Goal: Task Accomplishment & Management: Manage account settings

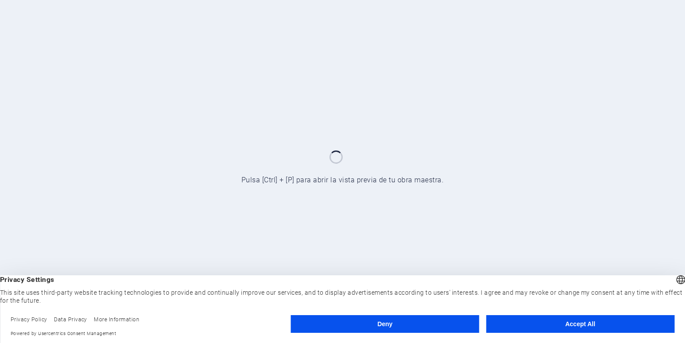
click at [589, 320] on button "Accept All" at bounding box center [580, 324] width 188 height 18
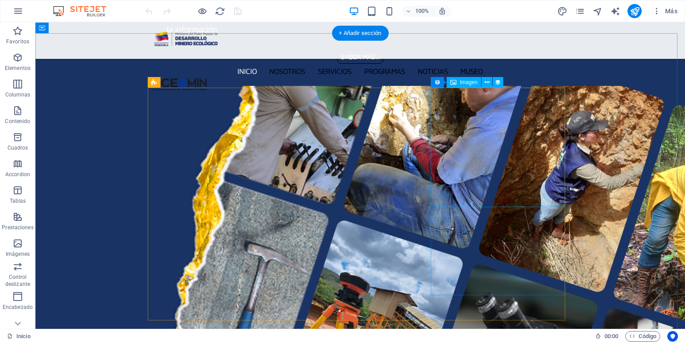
scroll to position [1148, 0]
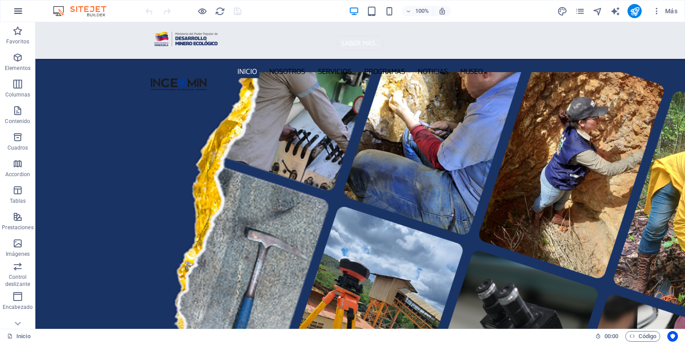
click at [17, 13] on icon "button" at bounding box center [18, 11] width 11 height 11
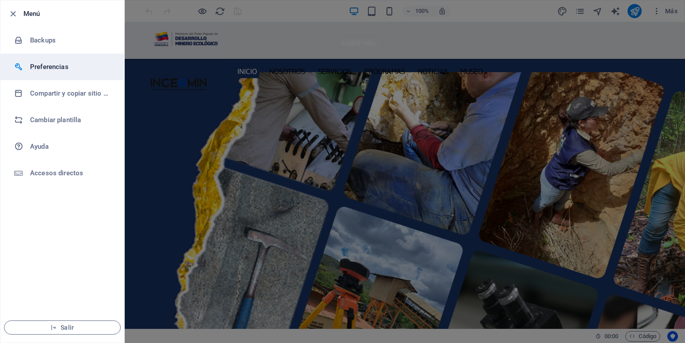
click at [46, 65] on h6 "Preferencias" at bounding box center [71, 66] width 82 height 11
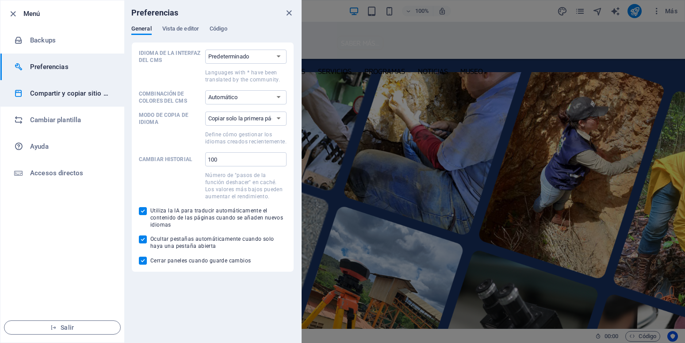
click at [47, 93] on h6 "Compartir y copiar sitio web" at bounding box center [71, 93] width 82 height 11
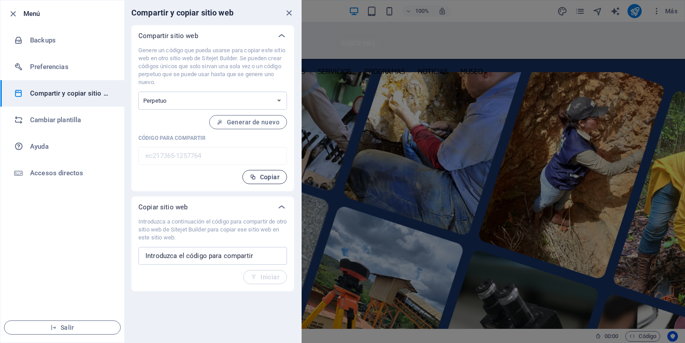
click at [274, 178] on span "Copiar" at bounding box center [265, 176] width 30 height 7
click at [286, 10] on icon "close" at bounding box center [289, 13] width 10 height 10
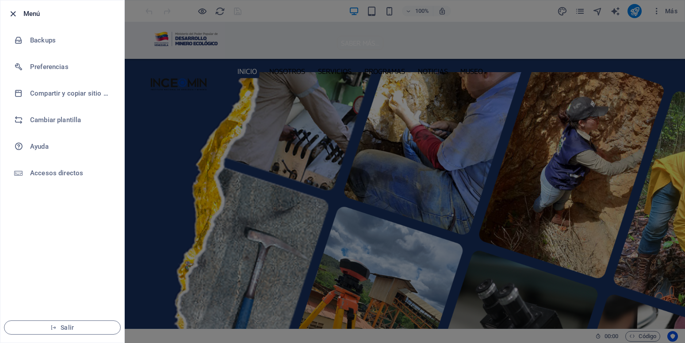
click at [16, 15] on icon "button" at bounding box center [13, 14] width 10 height 10
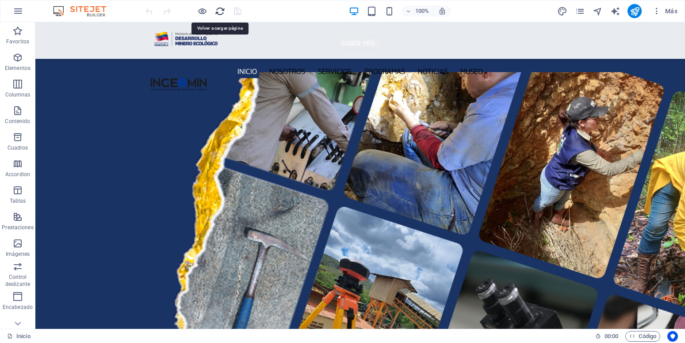
click at [218, 12] on icon "reload" at bounding box center [220, 11] width 10 height 10
click at [222, 11] on icon "reload" at bounding box center [220, 11] width 10 height 10
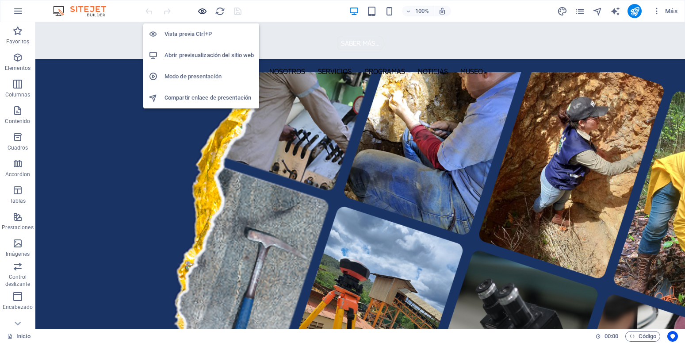
click at [201, 10] on icon "button" at bounding box center [202, 11] width 10 height 10
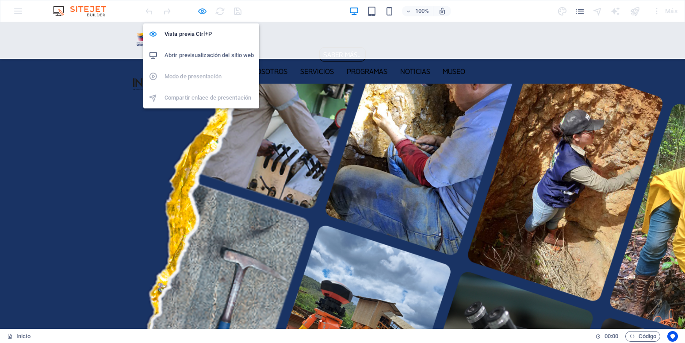
click at [201, 10] on icon "button" at bounding box center [202, 11] width 10 height 10
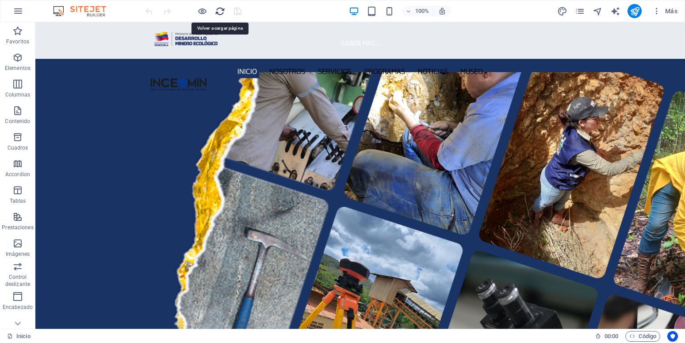
click at [224, 11] on icon "reload" at bounding box center [220, 11] width 10 height 10
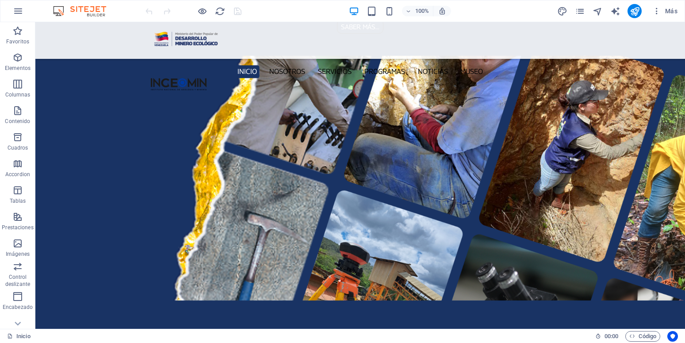
scroll to position [1172, 0]
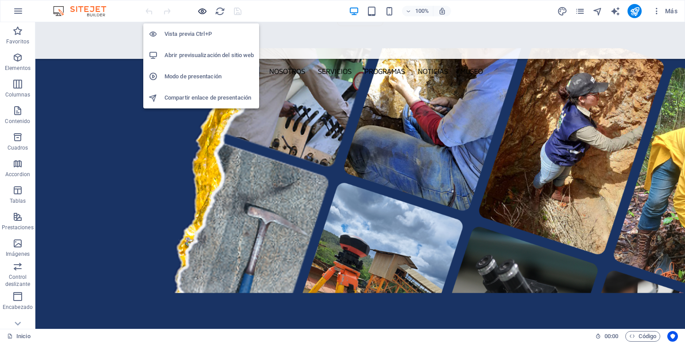
click at [202, 15] on icon "button" at bounding box center [202, 11] width 10 height 10
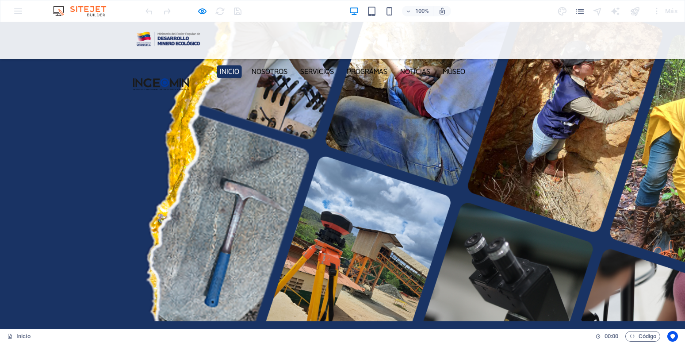
scroll to position [1116, 0]
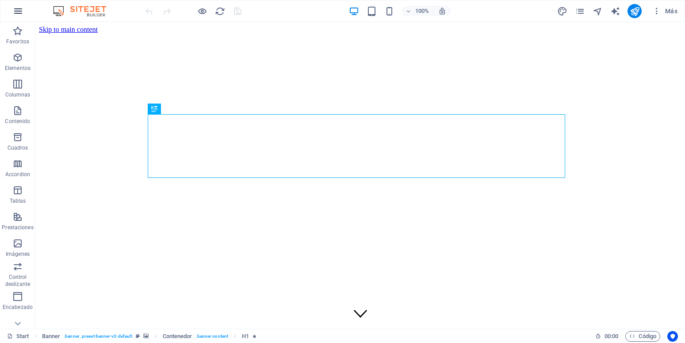
click at [14, 12] on icon "button" at bounding box center [18, 11] width 11 height 11
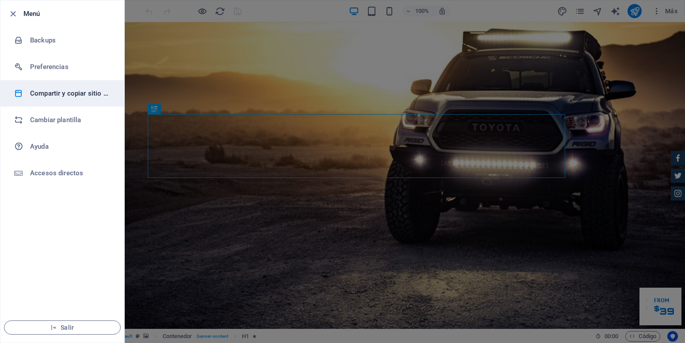
click at [53, 90] on h6 "Compartir y copiar sitio web" at bounding box center [71, 93] width 82 height 11
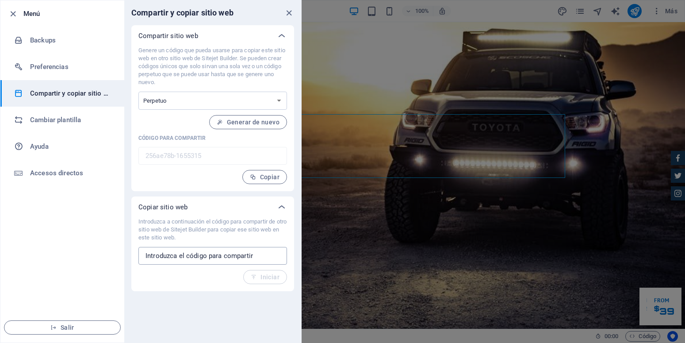
click at [171, 256] on input "text" at bounding box center [212, 256] width 149 height 18
paste input "ec217365-1257764"
type input "ec217365-1257764"
click at [271, 277] on span "Iniciar" at bounding box center [265, 276] width 29 height 7
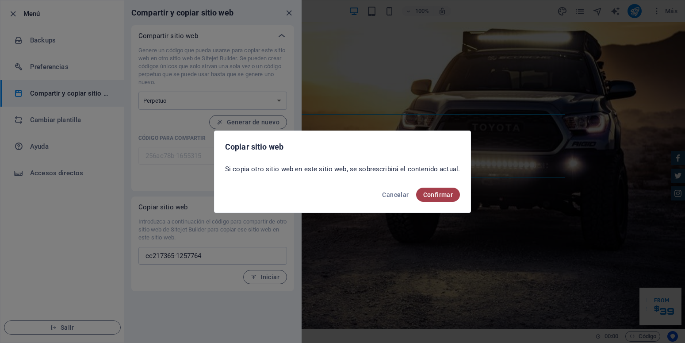
click at [430, 193] on span "Confirmar" at bounding box center [438, 194] width 30 height 7
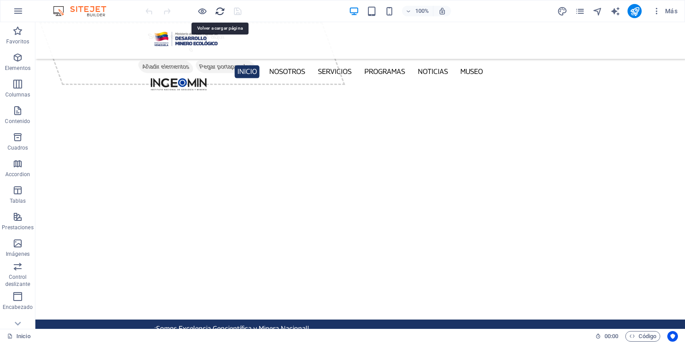
click at [219, 11] on icon "reload" at bounding box center [220, 11] width 10 height 10
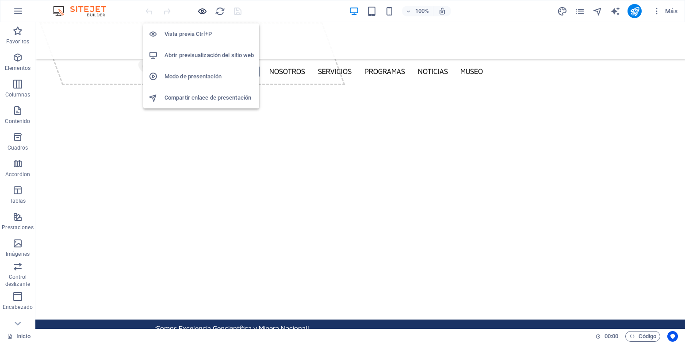
click at [206, 11] on icon "button" at bounding box center [202, 11] width 10 height 10
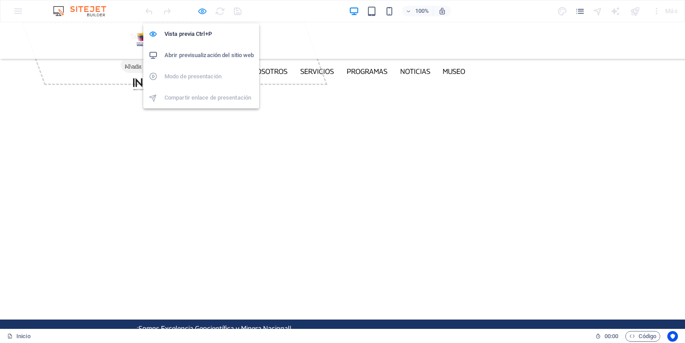
click at [202, 12] on icon "button" at bounding box center [202, 11] width 10 height 10
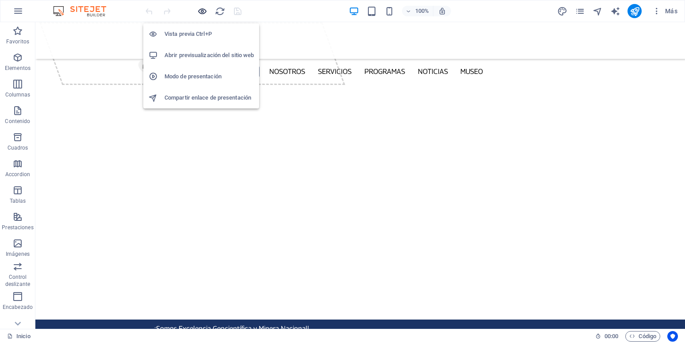
click at [202, 10] on icon "button" at bounding box center [202, 11] width 10 height 10
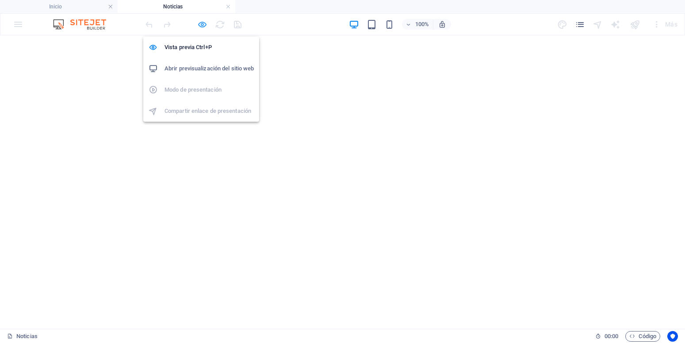
click at [200, 27] on icon "button" at bounding box center [202, 24] width 10 height 10
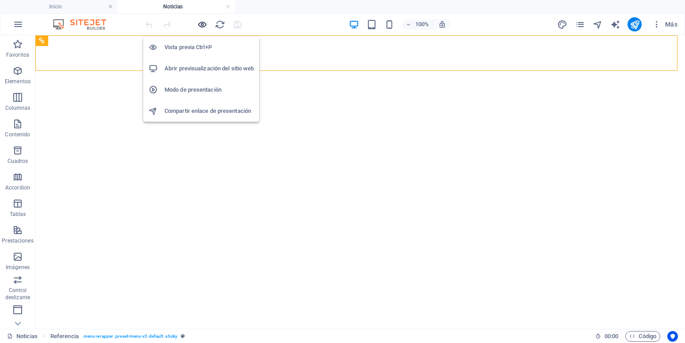
click at [202, 28] on icon "button" at bounding box center [202, 24] width 10 height 10
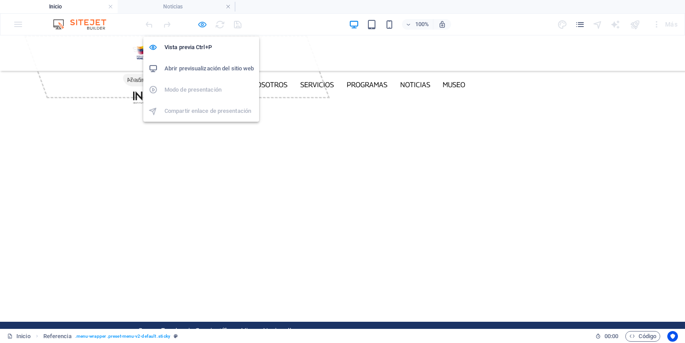
click at [201, 25] on icon "button" at bounding box center [202, 24] width 10 height 10
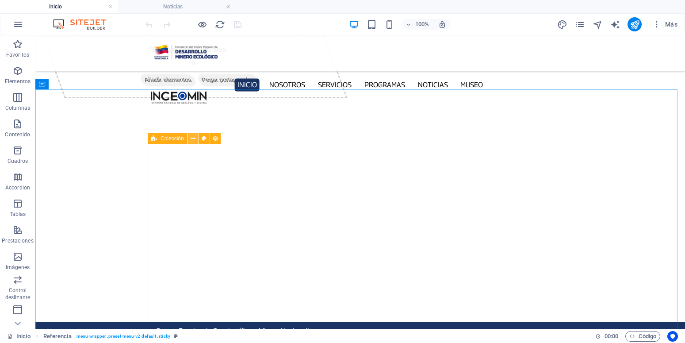
click at [193, 136] on icon at bounding box center [192, 138] width 5 height 9
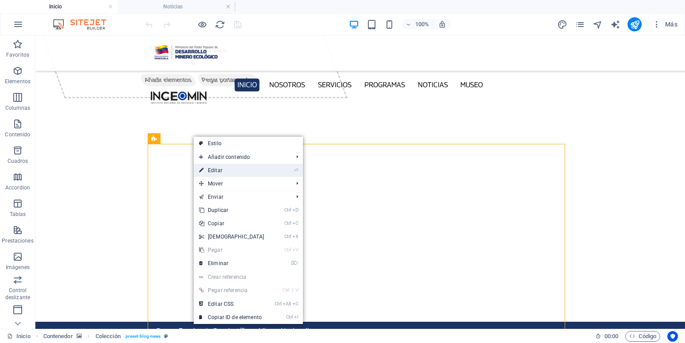
click at [222, 169] on link "⏎ Editar" at bounding box center [232, 170] width 76 height 13
select select "68de96d1db5e3e4bda0f81d1"
select select "updatedAt_DESC"
select select "columns.publishing_date"
select select "past"
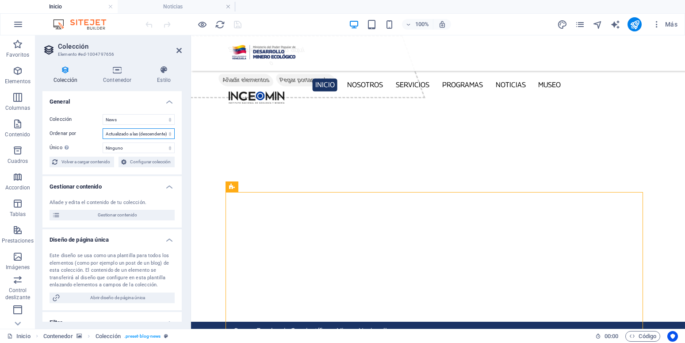
click at [103, 128] on select "Creado a las (ascendente) Creado a las (descendente) Actualizado a las (ascende…" at bounding box center [139, 133] width 72 height 11
select select "createdAt_ASC"
click option "Creado a las (ascendente)" at bounding box center [0, 0] width 0 height 0
select select "68de96d1db5e3e4bda0f81d1"
click at [103, 128] on select "Creado a las (ascendente) Creado a las (descendente) Actualizado a las (ascende…" at bounding box center [139, 133] width 72 height 11
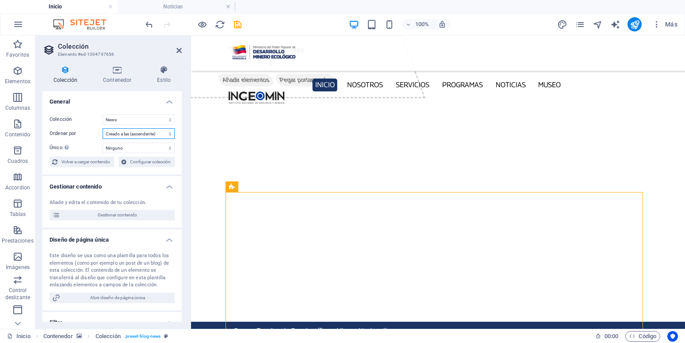
select select "createdAt_DESC"
click option "Creado a las (descendente)" at bounding box center [0, 0] width 0 height 0
select select "68de96d1db5e3e4bda0f81d1"
click at [103, 128] on select "Creado a las (ascendente) Creado a las (descendente) Actualizado a las (ascende…" at bounding box center [139, 133] width 72 height 11
select select "updatedAt_DESC"
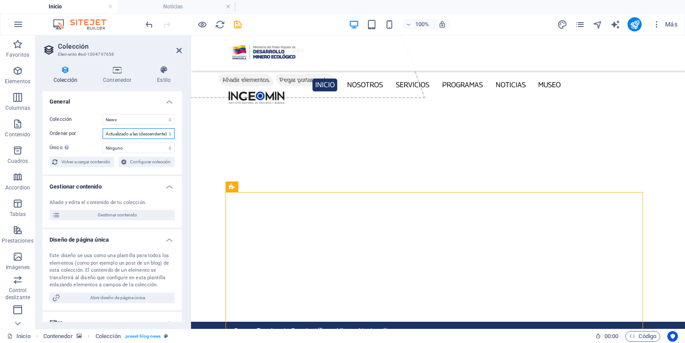
click option "Actualizado a las (descendente)" at bounding box center [0, 0] width 0 height 0
select select "68de96d1db5e3e4bda0f81d1"
click at [103, 128] on select "Creado a las (ascendente) Creado a las (descendente) Actualizado a las (ascende…" at bounding box center [139, 133] width 72 height 11
select select "columns.publishing_date_DESC"
click option "Fecha de publicación (descendente)" at bounding box center [0, 0] width 0 height 0
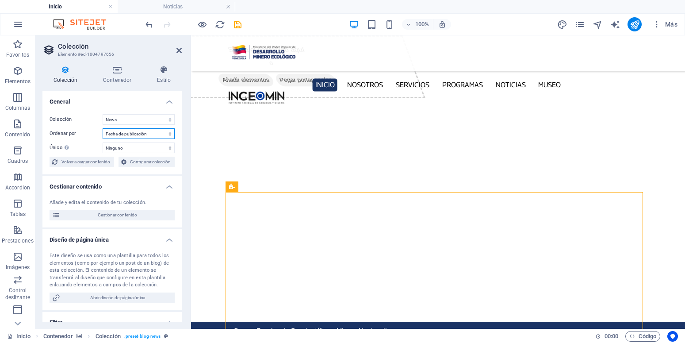
select select "68de96d1db5e3e4bda0f81d1"
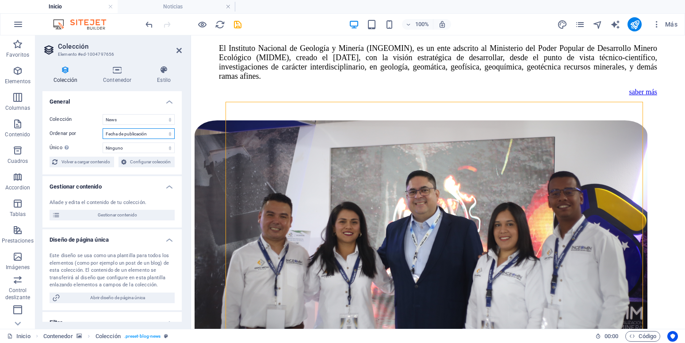
click at [103, 128] on select "Creado a las (ascendente) Creado a las (descendente) Actualizado a las (ascende…" at bounding box center [139, 133] width 72 height 11
select select "columns.publishing_date_ASC"
click option "Fecha de publicación (ascendente)" at bounding box center [0, 0] width 0 height 0
select select "68de96d1db5e3e4bda0f81d1"
click at [103, 128] on select "Creado a las (ascendente) Creado a las (descendente) Actualizado a las (ascende…" at bounding box center [139, 133] width 72 height 11
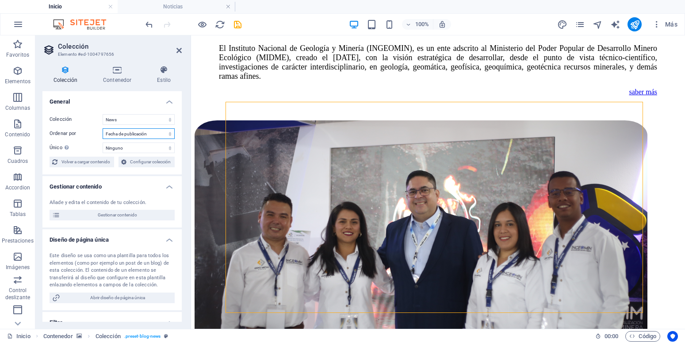
select select "createdAt_DESC"
click option "Creado a las (descendente)" at bounding box center [0, 0] width 0 height 0
select select "68de96d1db5e3e4bda0f81d1"
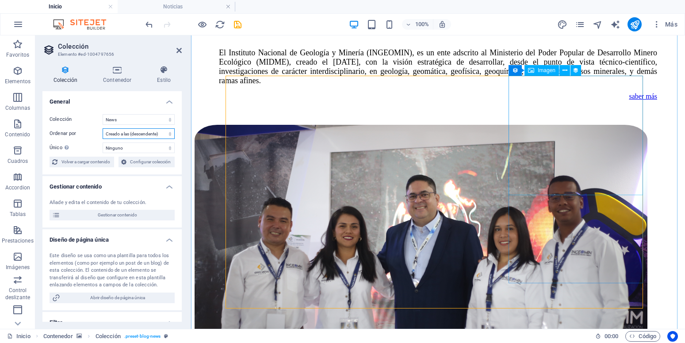
scroll to position [1228, 0]
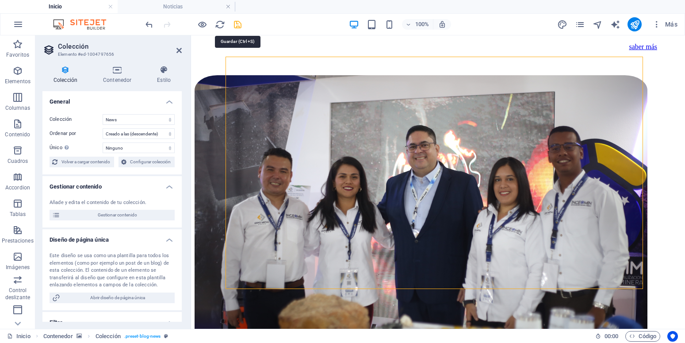
click at [234, 23] on icon "save" at bounding box center [237, 24] width 10 height 10
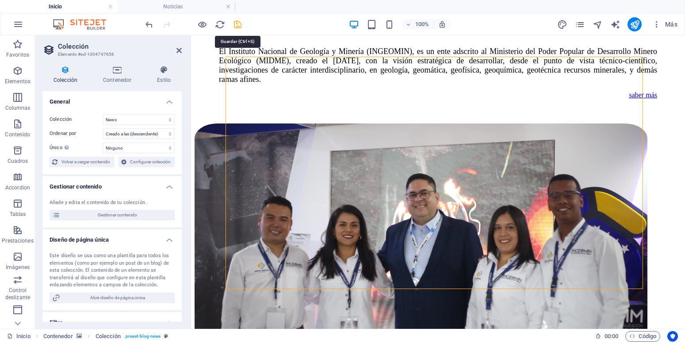
checkbox input "false"
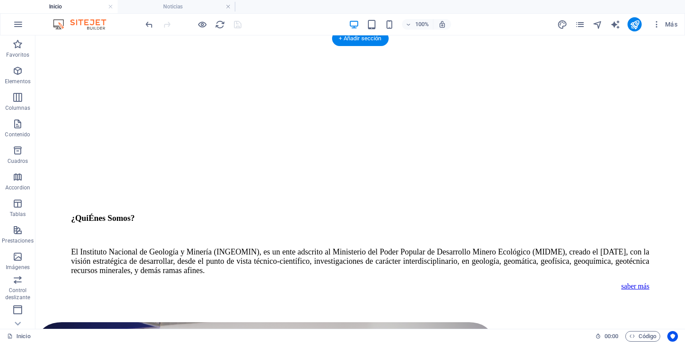
scroll to position [1089, 0]
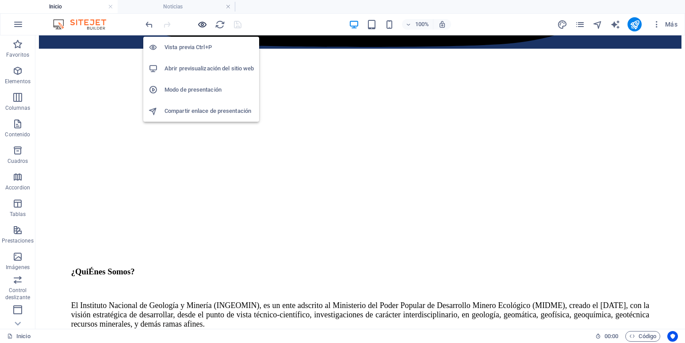
click at [203, 27] on icon "button" at bounding box center [202, 24] width 10 height 10
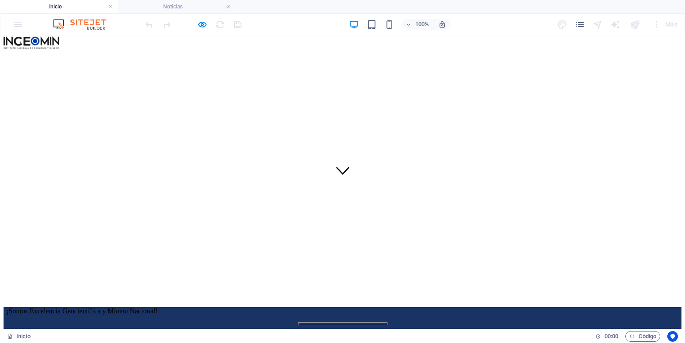
scroll to position [0, 0]
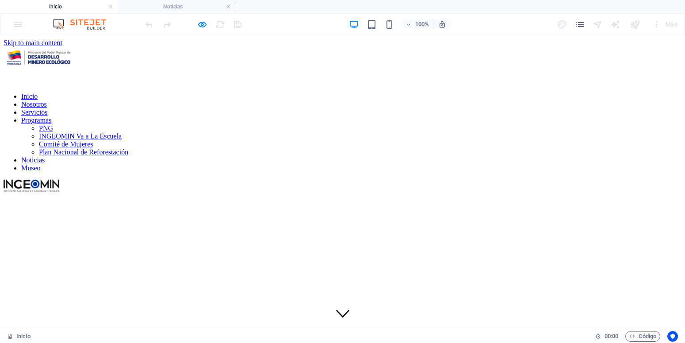
click at [19, 23] on div "100% Más" at bounding box center [342, 24] width 684 height 21
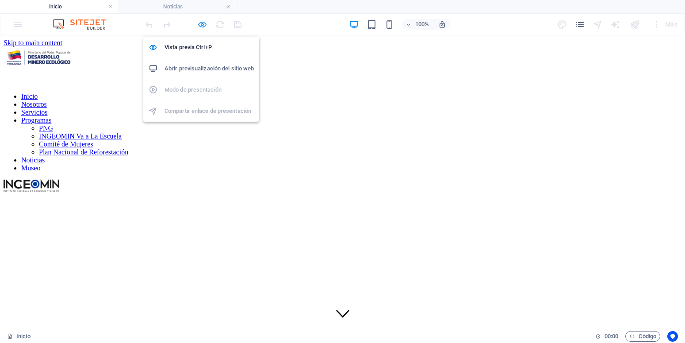
click at [203, 27] on icon "button" at bounding box center [202, 24] width 10 height 10
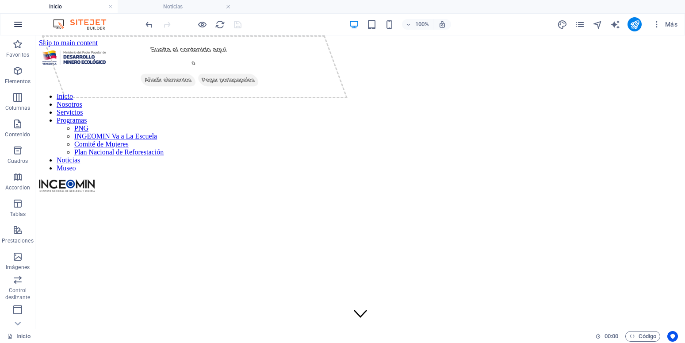
click at [17, 25] on icon "button" at bounding box center [18, 24] width 11 height 11
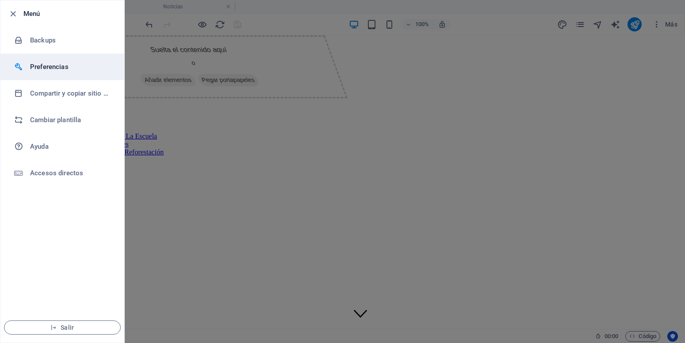
click at [46, 67] on h6 "Preferencias" at bounding box center [71, 66] width 82 height 11
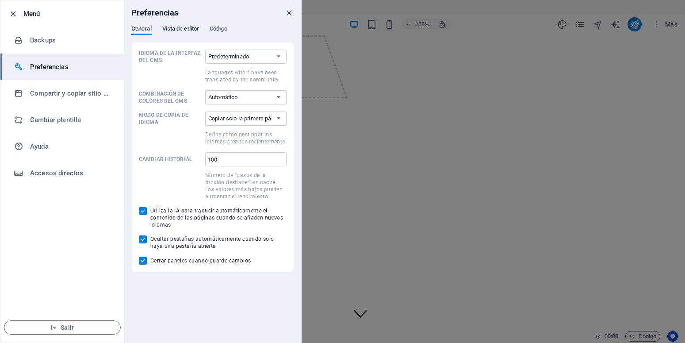
click at [186, 28] on span "Vista de editor" at bounding box center [180, 29] width 37 height 12
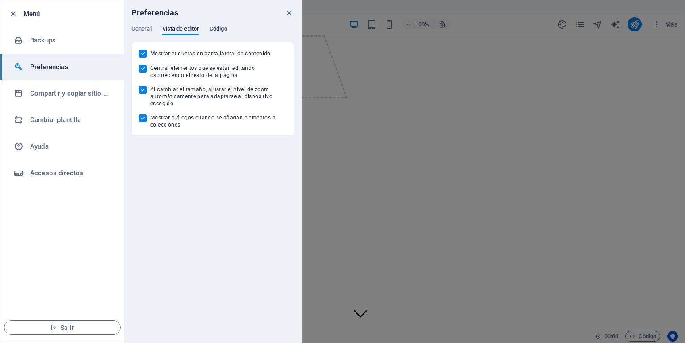
click at [216, 29] on span "Código" at bounding box center [218, 29] width 18 height 12
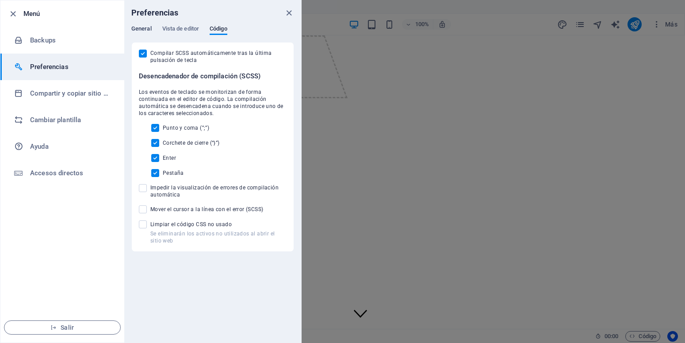
click at [142, 30] on span "General" at bounding box center [141, 29] width 20 height 12
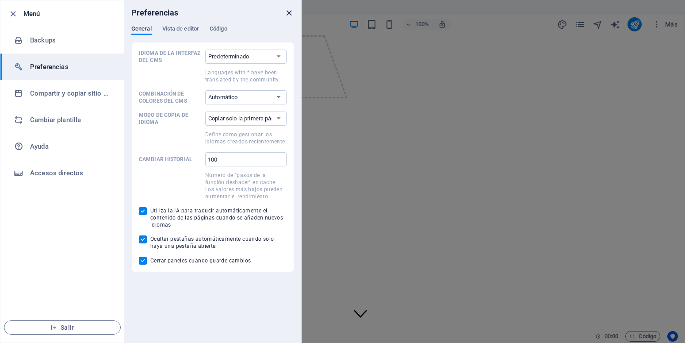
click at [288, 13] on icon "close" at bounding box center [289, 13] width 10 height 10
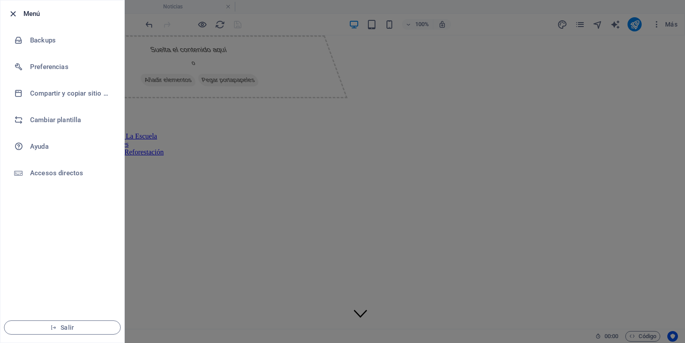
click at [14, 13] on icon "button" at bounding box center [13, 14] width 10 height 10
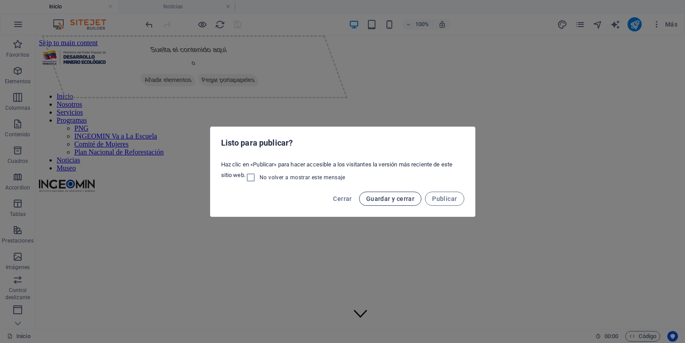
click at [384, 198] on span "Guardar y cerrar" at bounding box center [390, 198] width 48 height 7
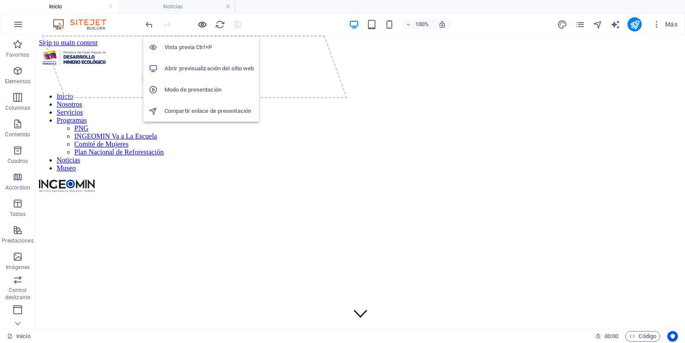
click at [203, 27] on icon "button" at bounding box center [202, 24] width 10 height 10
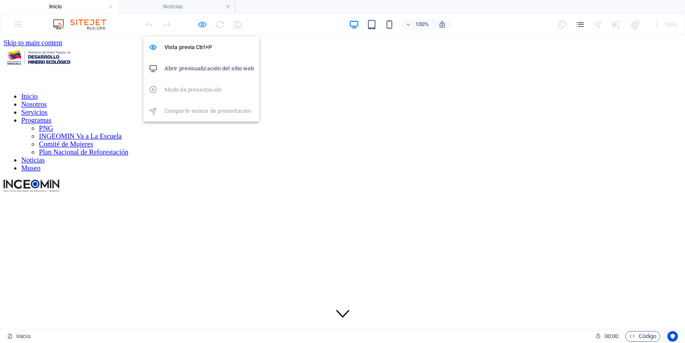
click at [203, 27] on icon "button" at bounding box center [202, 24] width 10 height 10
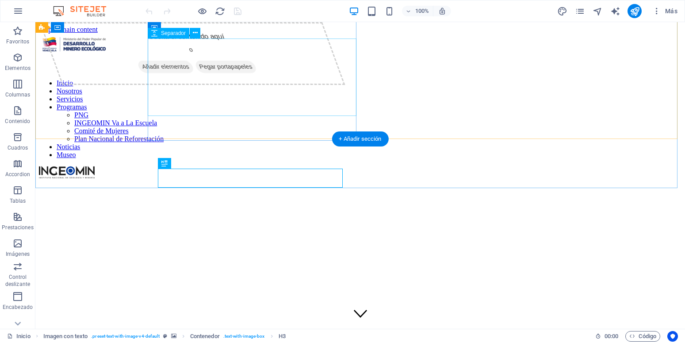
scroll to position [180, 0]
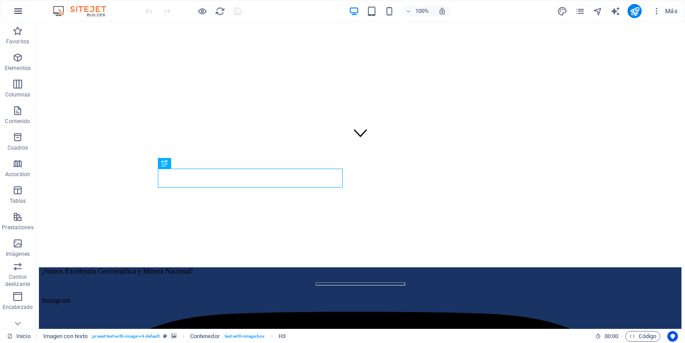
click at [16, 9] on icon "button" at bounding box center [18, 11] width 11 height 11
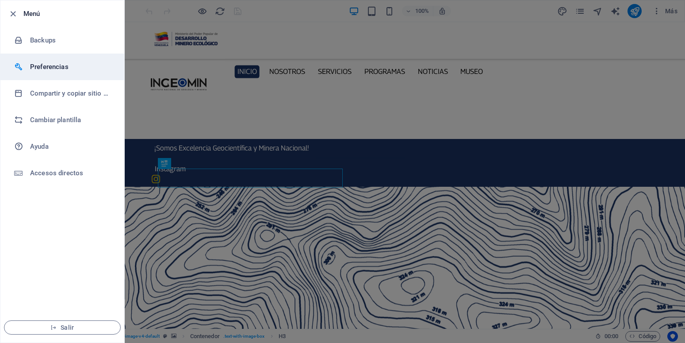
click at [49, 65] on h6 "Preferencias" at bounding box center [71, 66] width 82 height 11
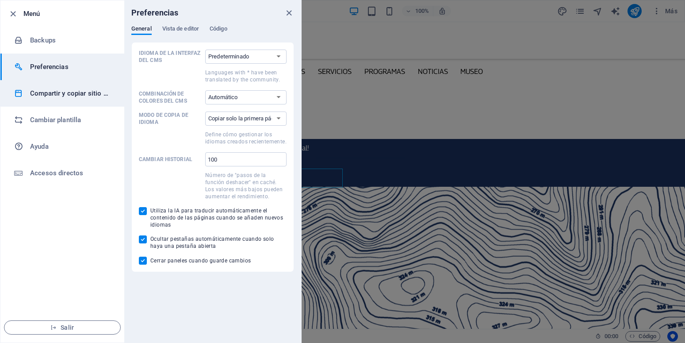
click at [51, 92] on h6 "Compartir y copiar sitio web" at bounding box center [71, 93] width 82 height 11
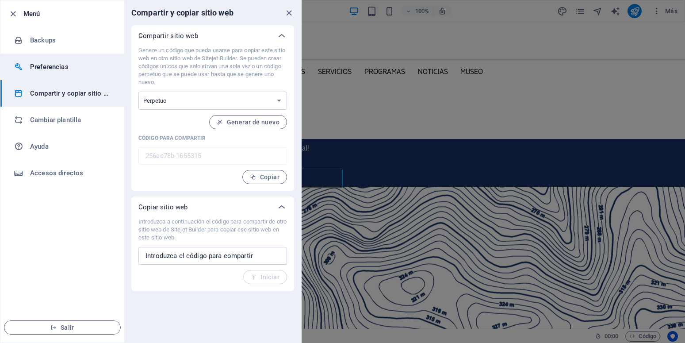
click at [50, 64] on h6 "Preferencias" at bounding box center [71, 66] width 82 height 11
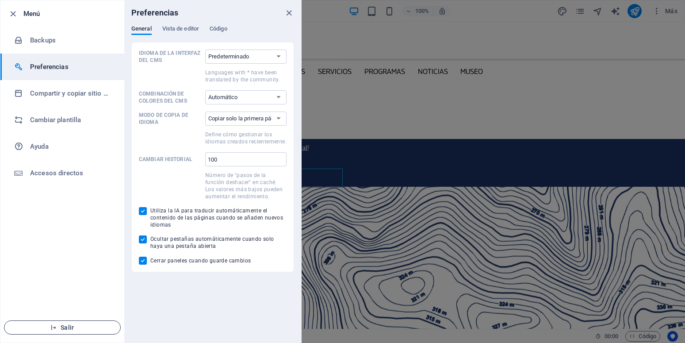
click at [70, 325] on span "Salir" at bounding box center [62, 327] width 102 height 7
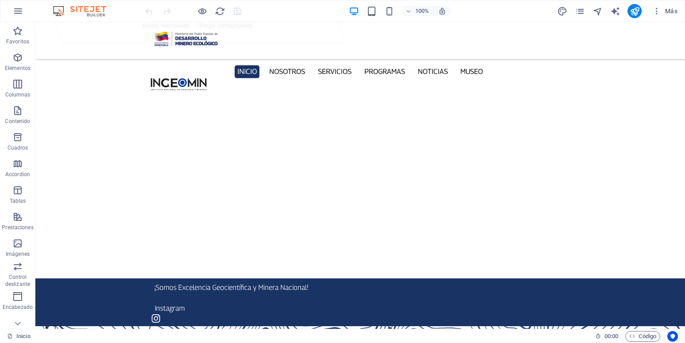
scroll to position [171, 0]
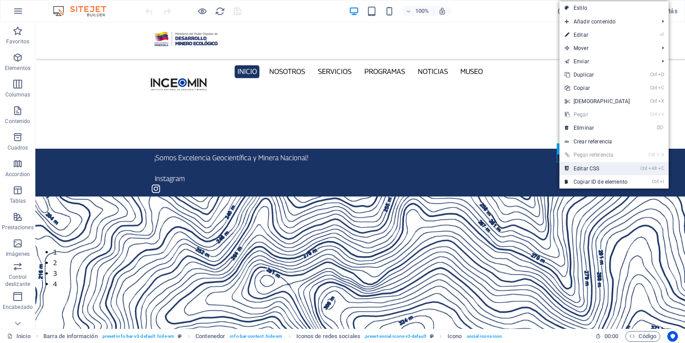
click at [577, 165] on link "Ctrl Alt C Editar CSS" at bounding box center [597, 168] width 76 height 13
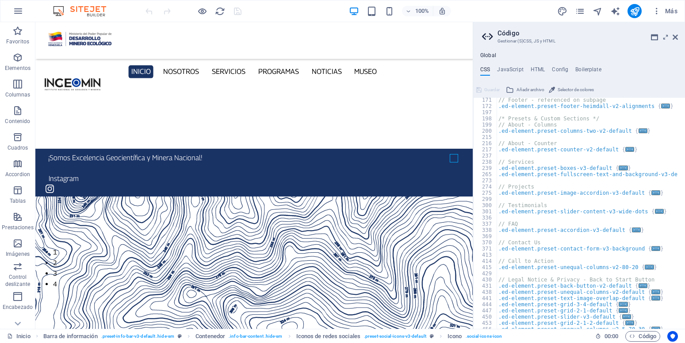
scroll to position [53, 0]
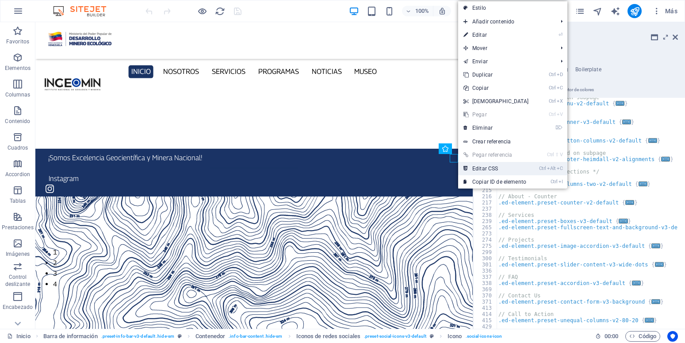
click at [478, 164] on link "Ctrl Alt C Editar CSS" at bounding box center [496, 168] width 76 height 13
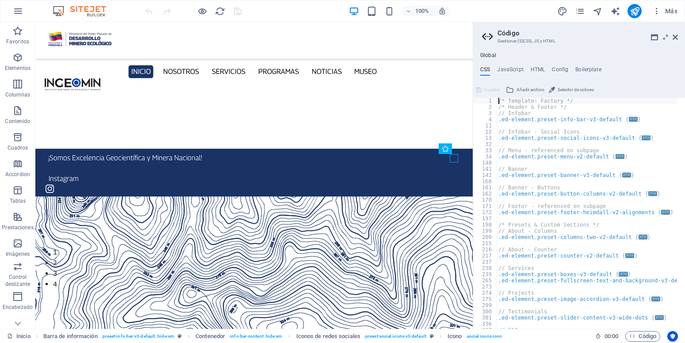
scroll to position [0, 0]
click at [432, 147] on button at bounding box center [435, 148] width 11 height 11
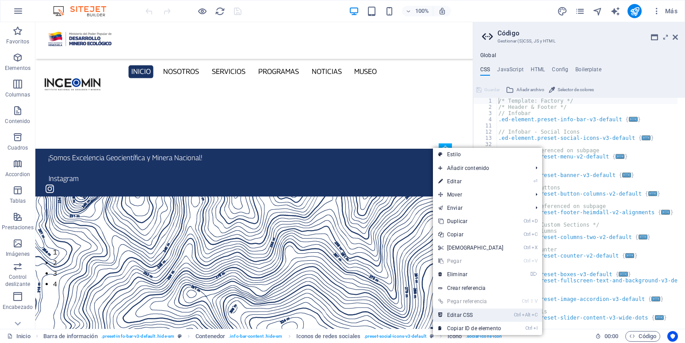
click at [467, 314] on link "Ctrl Alt C Editar CSS" at bounding box center [471, 314] width 76 height 13
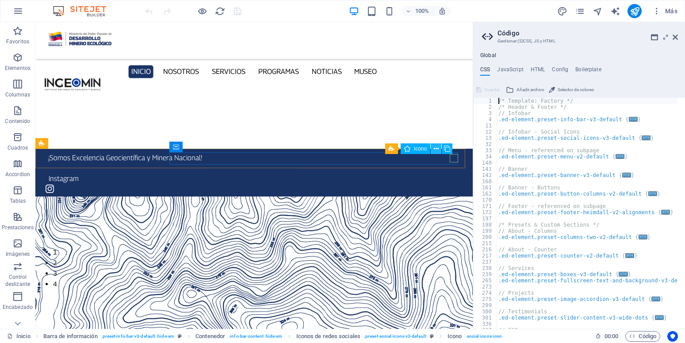
click at [439, 149] on button at bounding box center [435, 148] width 11 height 11
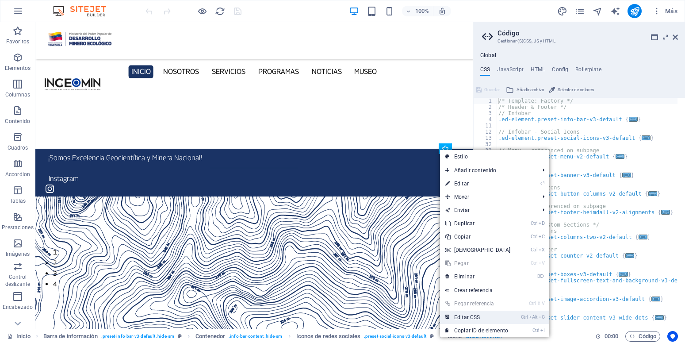
click at [472, 315] on link "Ctrl Alt C Editar CSS" at bounding box center [478, 316] width 76 height 13
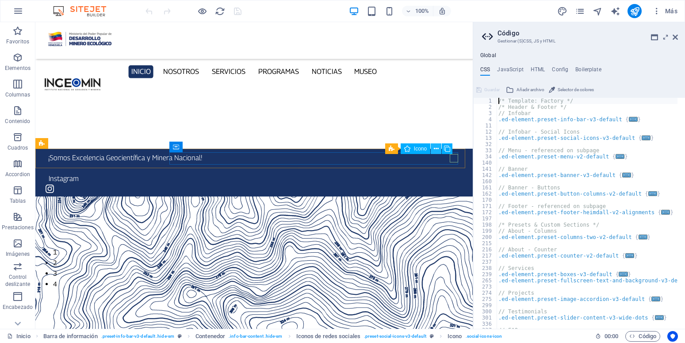
click at [438, 149] on icon at bounding box center [436, 148] width 5 height 9
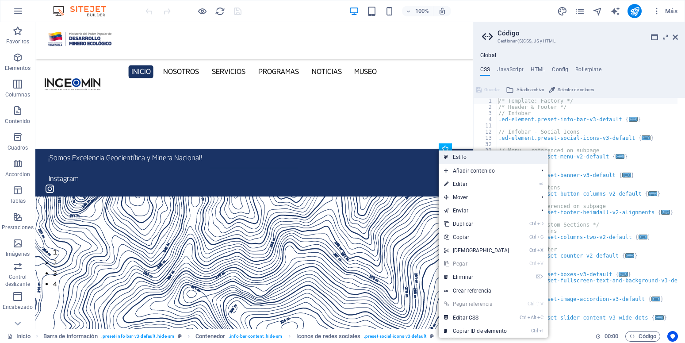
drag, startPoint x: 447, startPoint y: 153, endPoint x: 393, endPoint y: 202, distance: 72.9
click at [447, 153] on icon at bounding box center [446, 156] width 4 height 13
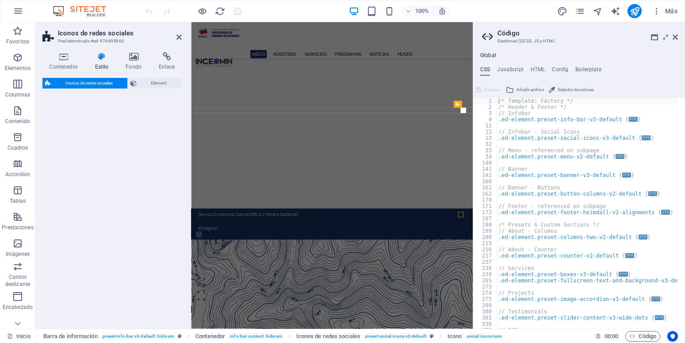
select select "rem"
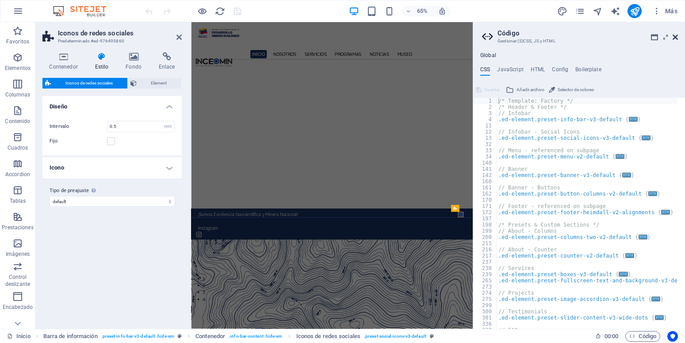
click at [677, 39] on icon at bounding box center [674, 37] width 5 height 7
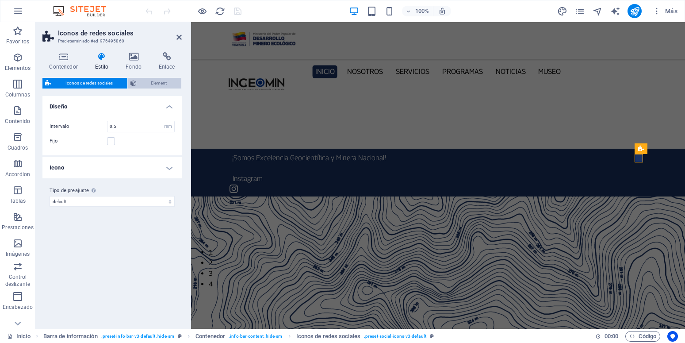
click at [151, 84] on span "Element" at bounding box center [159, 83] width 40 height 11
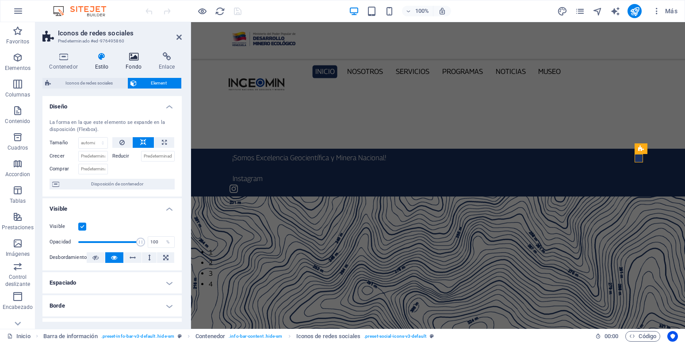
click at [128, 56] on icon at bounding box center [134, 56] width 30 height 9
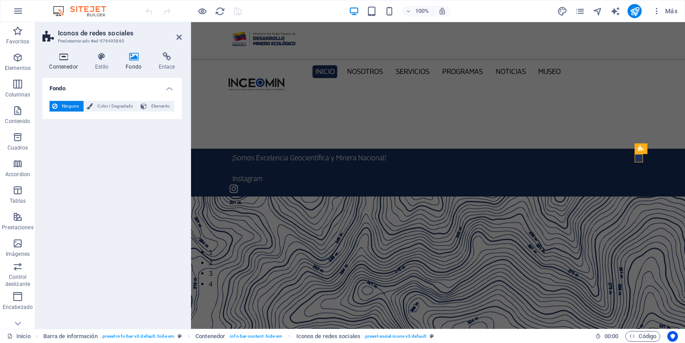
click at [67, 61] on h4 "Contenedor" at bounding box center [65, 61] width 46 height 19
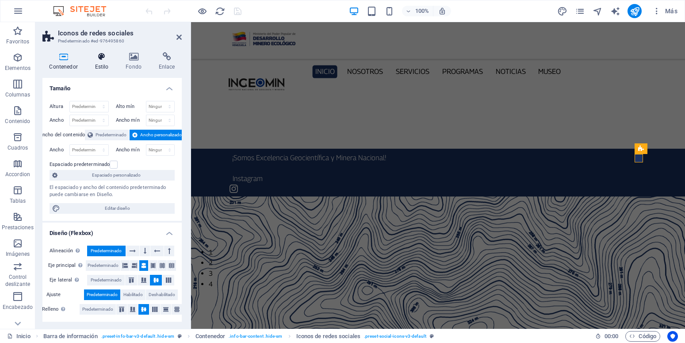
click at [104, 54] on icon at bounding box center [101, 56] width 27 height 9
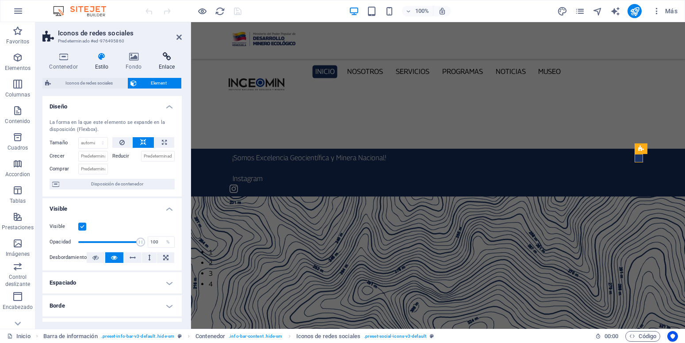
click at [162, 61] on icon at bounding box center [167, 56] width 30 height 9
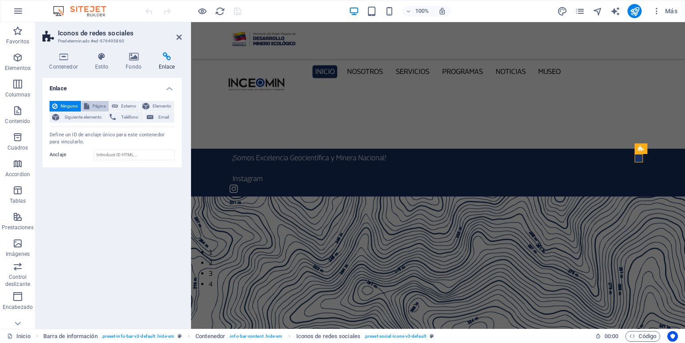
click at [97, 107] on span "Página" at bounding box center [99, 106] width 14 height 11
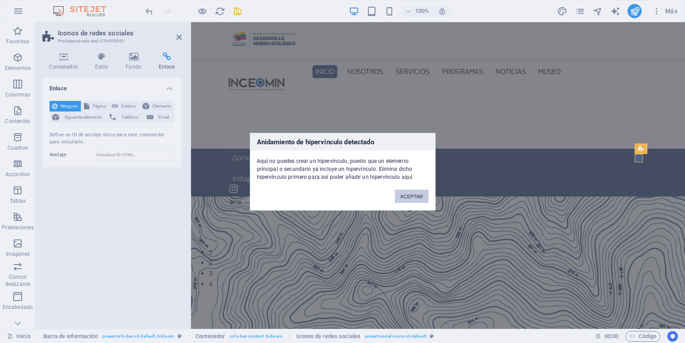
click at [415, 196] on button "ACEPTAR" at bounding box center [411, 195] width 33 height 13
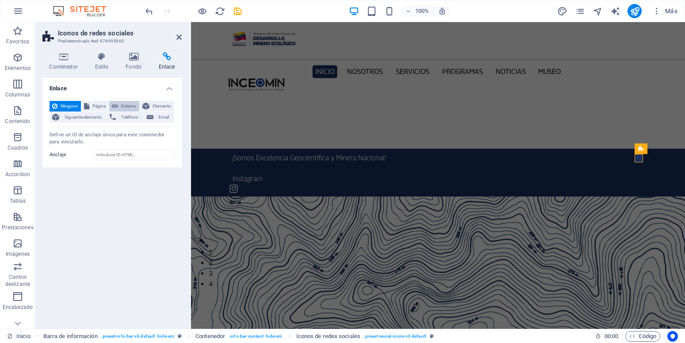
click at [135, 106] on span "Externo" at bounding box center [129, 106] width 16 height 11
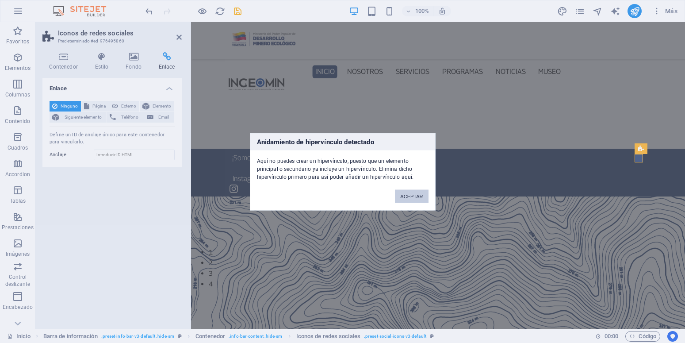
click at [403, 197] on button "ACEPTAR" at bounding box center [411, 195] width 33 height 13
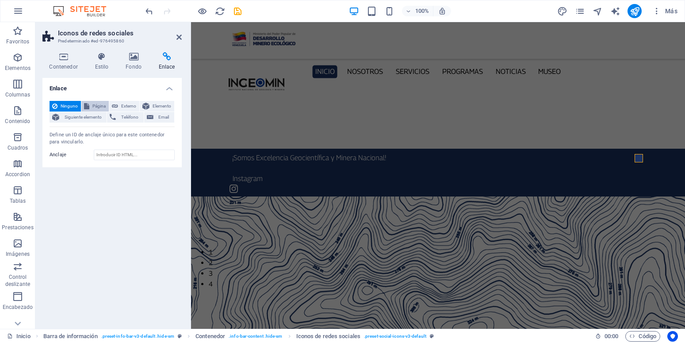
click at [98, 106] on span "Página" at bounding box center [99, 106] width 14 height 11
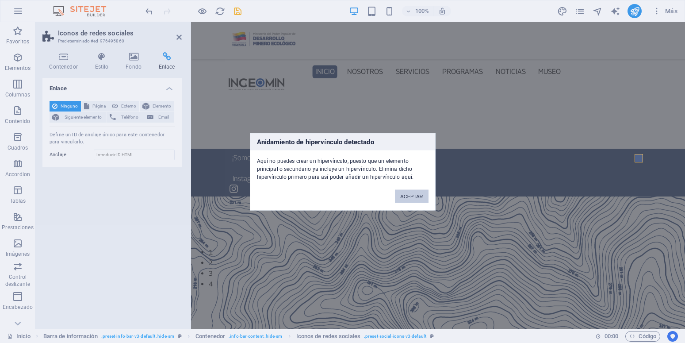
click at [422, 197] on button "ACEPTAR" at bounding box center [411, 195] width 33 height 13
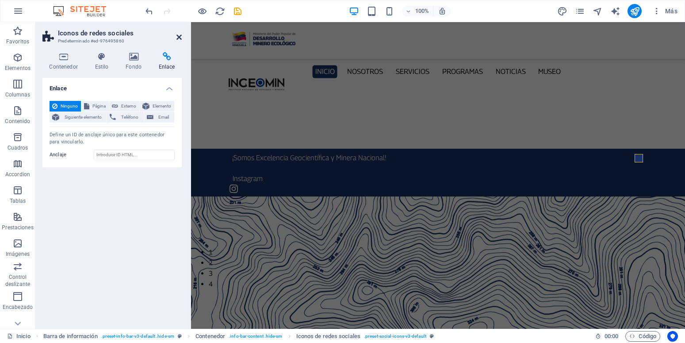
drag, startPoint x: 179, startPoint y: 38, endPoint x: 188, endPoint y: 52, distance: 16.9
click at [179, 38] on icon at bounding box center [178, 37] width 5 height 7
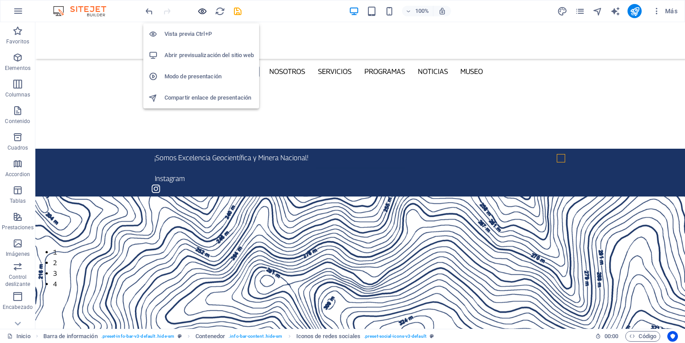
click at [205, 13] on icon "button" at bounding box center [202, 11] width 10 height 10
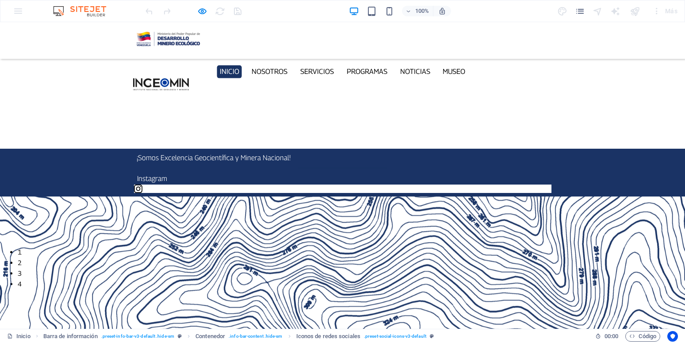
click at [142, 184] on icon at bounding box center [138, 188] width 8 height 8
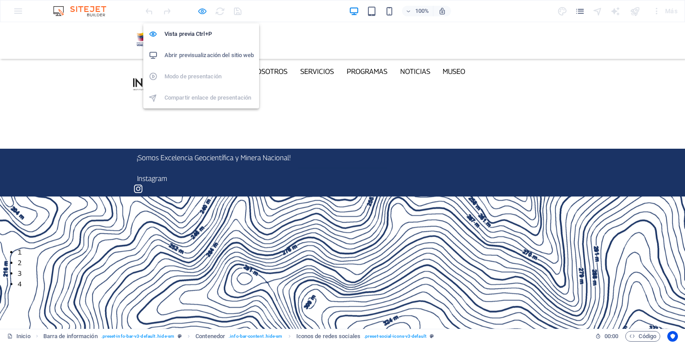
click at [204, 11] on icon "button" at bounding box center [202, 11] width 10 height 10
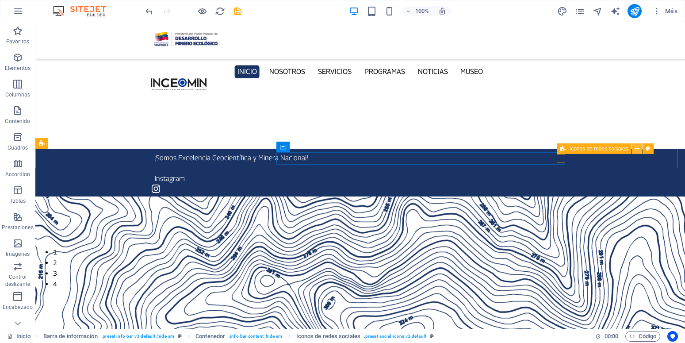
click at [640, 149] on button at bounding box center [637, 148] width 11 height 11
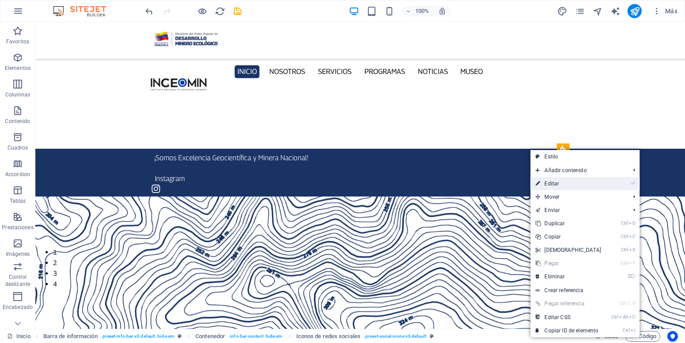
click at [590, 186] on link "⏎ Editar" at bounding box center [568, 183] width 76 height 13
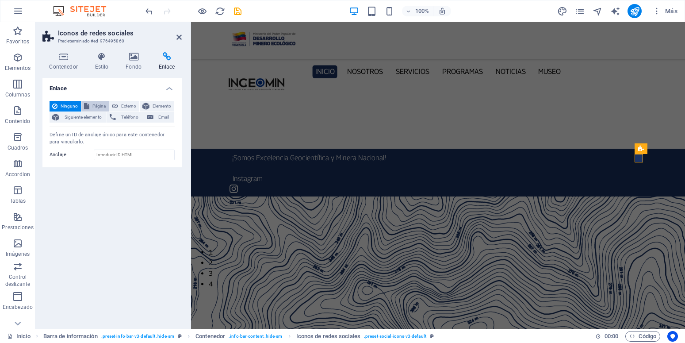
click at [92, 104] on span "Página" at bounding box center [99, 106] width 14 height 11
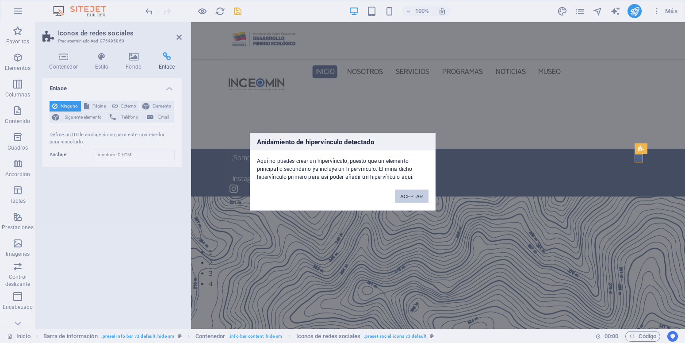
click at [417, 196] on button "ACEPTAR" at bounding box center [411, 195] width 33 height 13
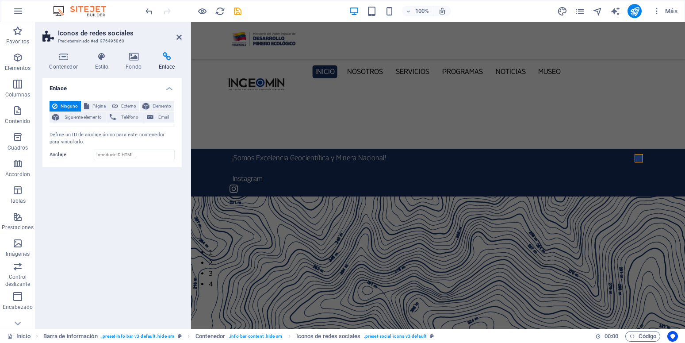
click at [182, 38] on aside "Iconos de redes sociales Predeterminado #ed-976495860 Contenedor Estilo Fondo E…" at bounding box center [113, 175] width 156 height 306
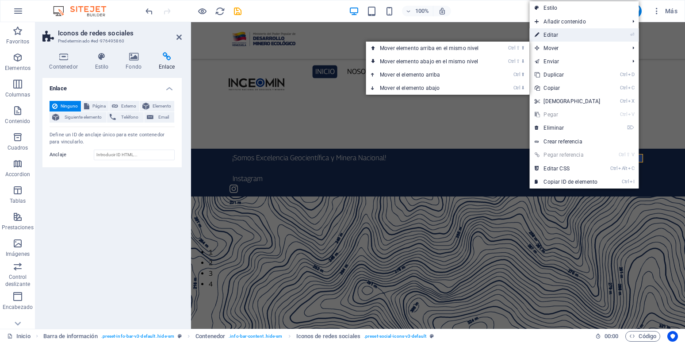
click at [555, 32] on link "⏎ Editar" at bounding box center [567, 34] width 76 height 13
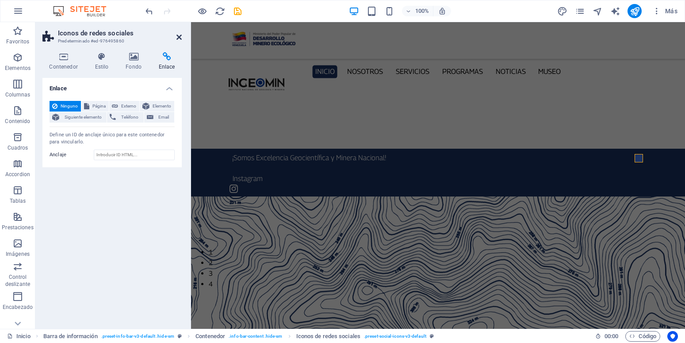
click at [180, 39] on icon at bounding box center [178, 37] width 5 height 7
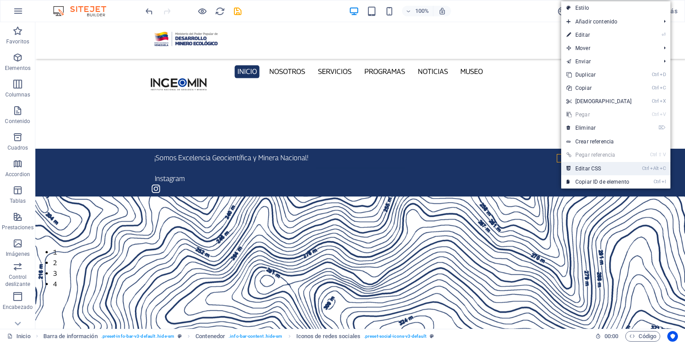
click at [604, 170] on link "Ctrl Alt C Editar CSS" at bounding box center [599, 168] width 76 height 13
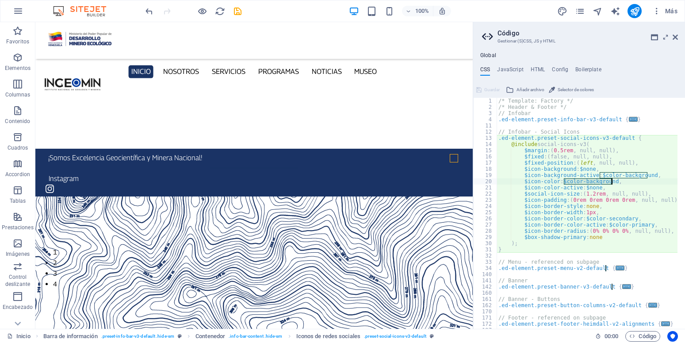
drag, startPoint x: 563, startPoint y: 182, endPoint x: 610, endPoint y: 182, distance: 47.3
click at [610, 182] on div "/* Template: Factory */ /* Header & Footer */ // Infobar .ed-element.preset-inf…" at bounding box center [590, 216] width 188 height 236
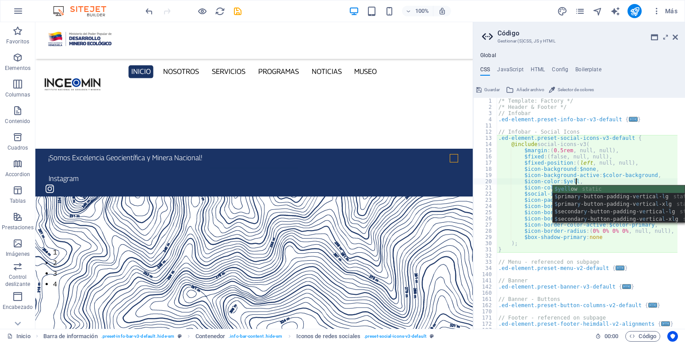
scroll to position [0, 8]
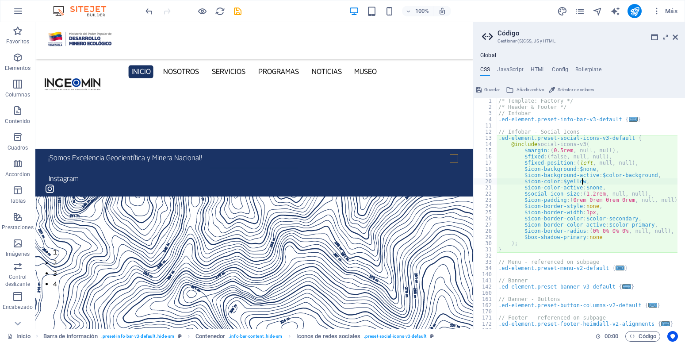
click at [611, 184] on div "/* Template: Factory */ /* Header & Footer */ // Infobar .ed-element.preset-inf…" at bounding box center [590, 216] width 188 height 236
type textarea "$icon-color: $yellow,"
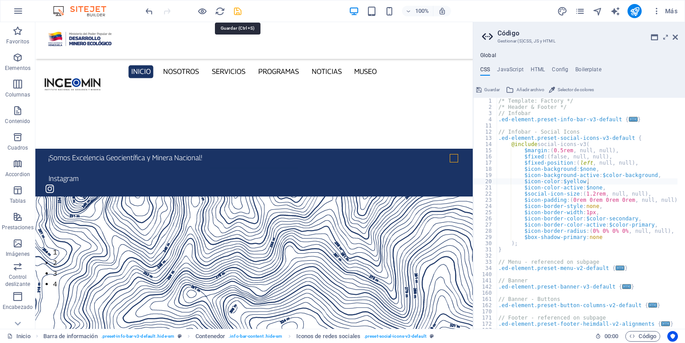
click at [237, 11] on icon "save" at bounding box center [237, 11] width 10 height 10
checkbox input "false"
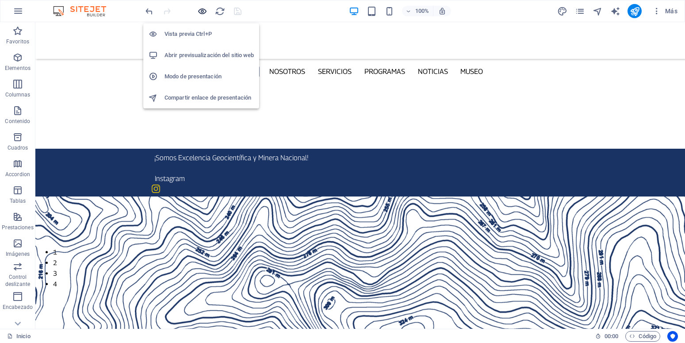
click at [201, 11] on icon "button" at bounding box center [202, 11] width 10 height 10
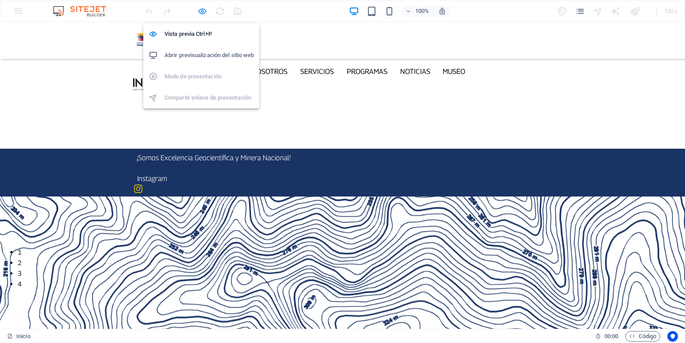
click at [203, 9] on icon "button" at bounding box center [202, 11] width 10 height 10
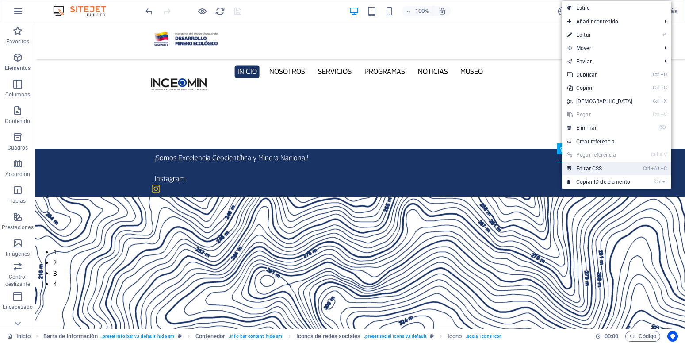
click at [597, 170] on link "Ctrl Alt C Editar CSS" at bounding box center [600, 168] width 76 height 13
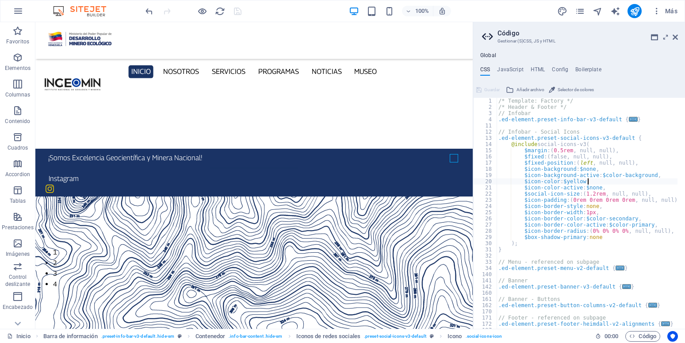
scroll to position [0, 0]
click at [647, 175] on div "/* Template: Factory */ /* Header & Footer */ // Infobar .ed-element.preset-inf…" at bounding box center [590, 216] width 188 height 236
drag, startPoint x: 599, startPoint y: 174, endPoint x: 647, endPoint y: 175, distance: 47.8
click at [647, 175] on div "/* Template: Factory */ /* Header & Footer */ // Infobar .ed-element.preset-inf…" at bounding box center [590, 216] width 188 height 236
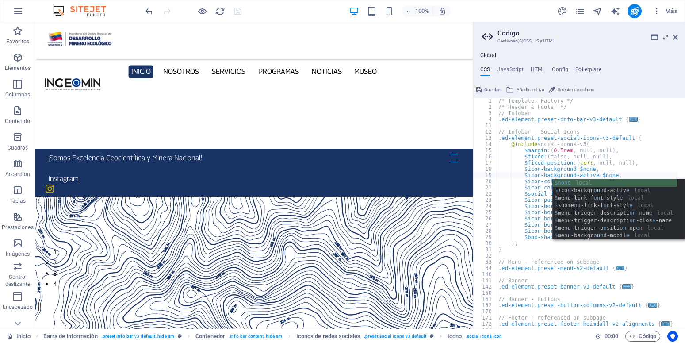
scroll to position [0, 11]
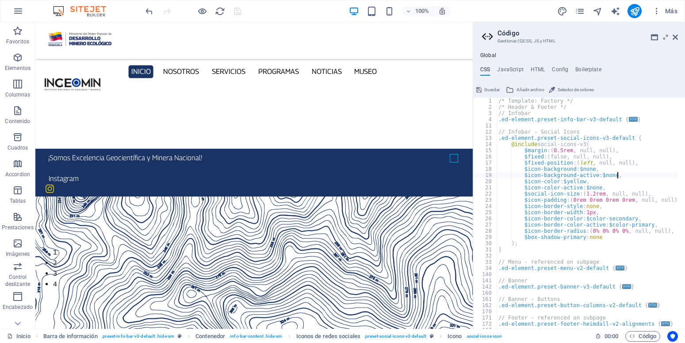
click at [633, 175] on div "/* Template: Factory */ /* Header & Footer */ // Infobar .ed-element.preset-inf…" at bounding box center [590, 216] width 188 height 236
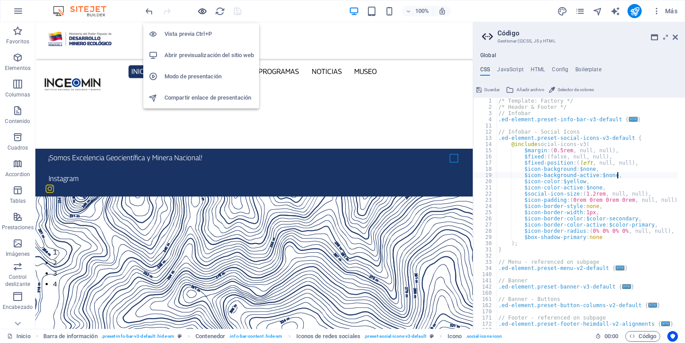
type textarea "$icon-background-active: $none,"
click at [198, 11] on icon "button" at bounding box center [202, 11] width 10 height 10
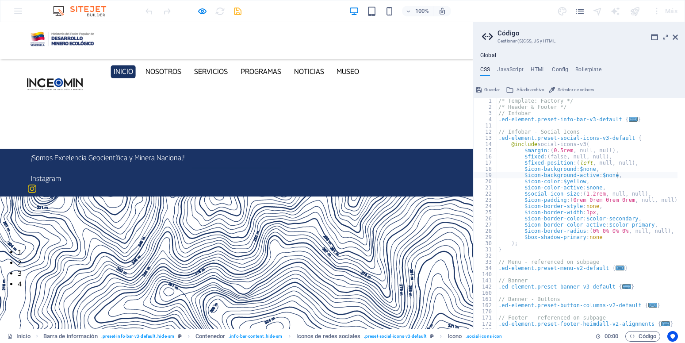
click at [235, 12] on div at bounding box center [193, 11] width 99 height 14
click at [207, 12] on icon "button" at bounding box center [202, 11] width 10 height 10
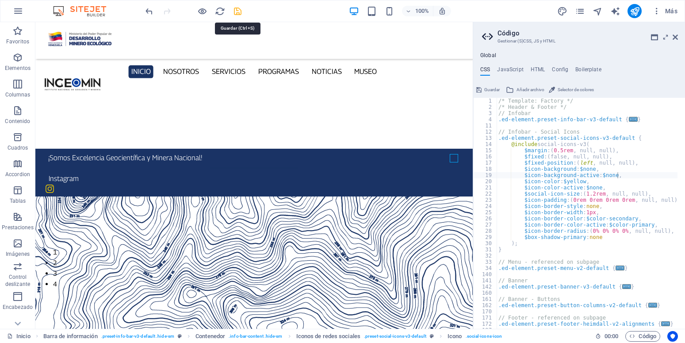
click at [235, 11] on icon "save" at bounding box center [237, 11] width 10 height 10
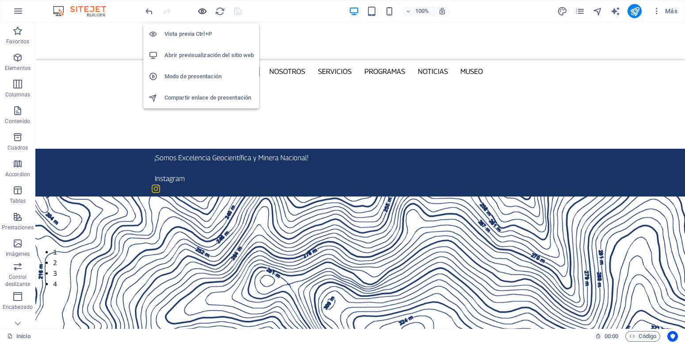
click at [198, 11] on icon "button" at bounding box center [202, 11] width 10 height 10
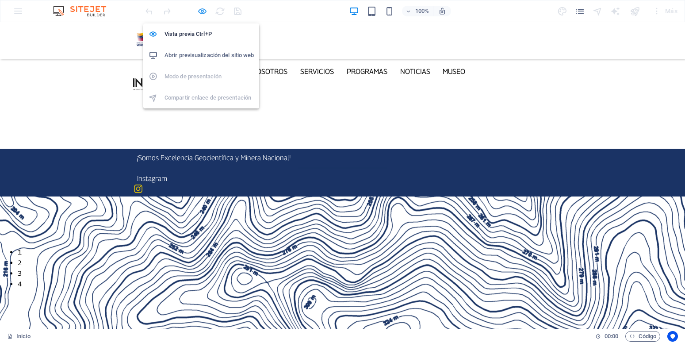
click at [204, 10] on icon "button" at bounding box center [202, 11] width 10 height 10
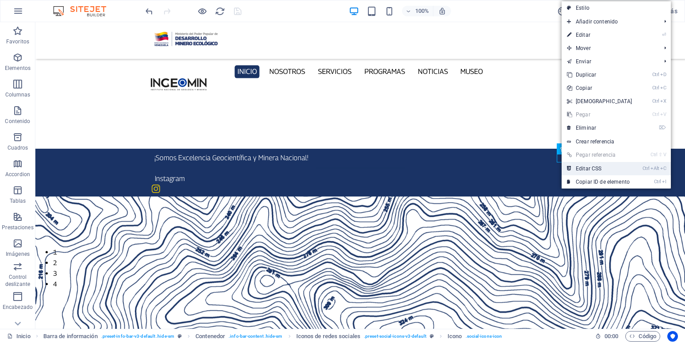
click at [575, 166] on link "Ctrl Alt C Editar CSS" at bounding box center [599, 168] width 76 height 13
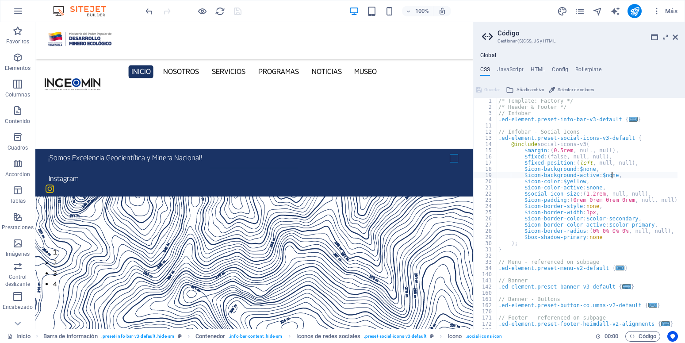
click at [612, 178] on div "/* Template: Factory */ /* Header & Footer */ // Infobar .ed-element.preset-inf…" at bounding box center [590, 216] width 188 height 236
click at [637, 174] on div "/* Template: Factory */ /* Header & Footer */ // Infobar .ed-element.preset-inf…" at bounding box center [590, 216] width 188 height 236
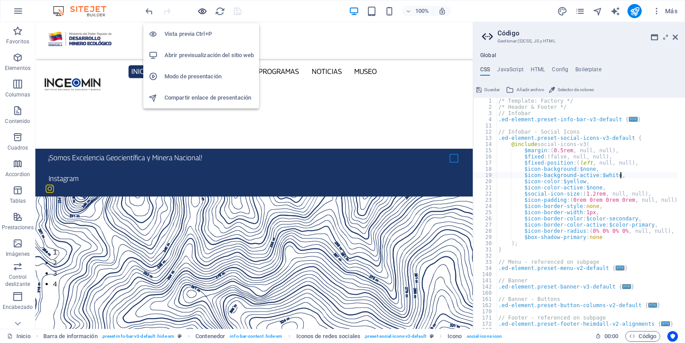
type textarea "$icon-background-active: $white,"
click at [202, 11] on icon "button" at bounding box center [202, 11] width 10 height 10
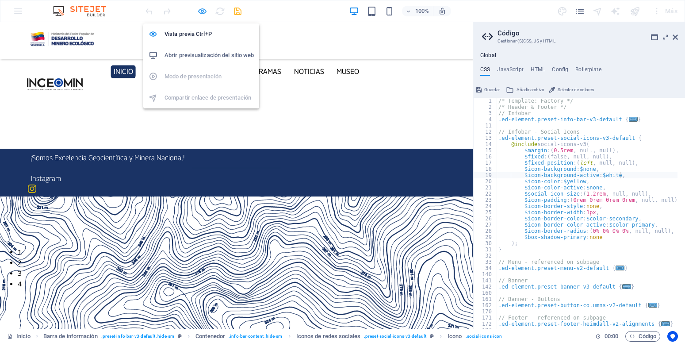
click at [202, 11] on icon "button" at bounding box center [202, 11] width 10 height 10
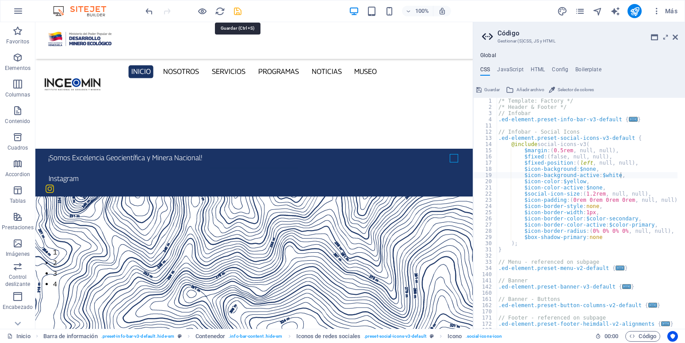
click at [236, 11] on icon "save" at bounding box center [237, 11] width 10 height 10
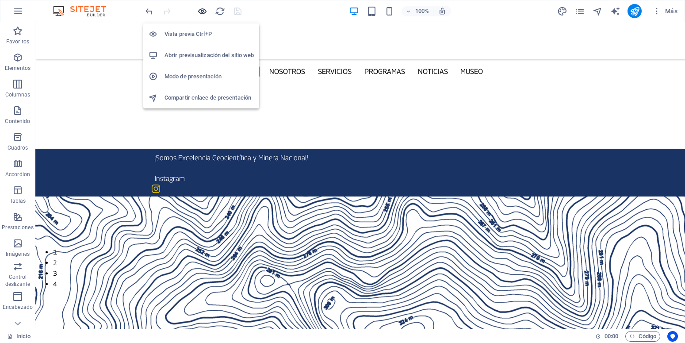
drag, startPoint x: 203, startPoint y: 9, endPoint x: 235, endPoint y: 2, distance: 32.6
click at [203, 9] on icon "button" at bounding box center [202, 11] width 10 height 10
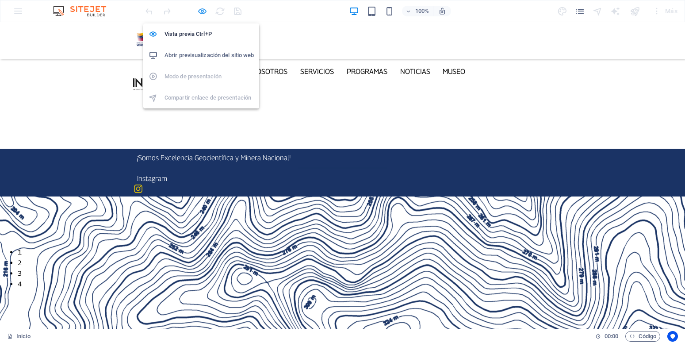
click at [200, 11] on icon "button" at bounding box center [202, 11] width 10 height 10
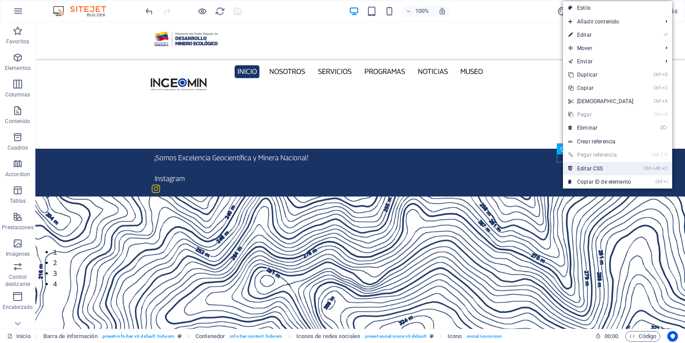
click at [579, 167] on link "Ctrl Alt C Editar CSS" at bounding box center [601, 168] width 76 height 13
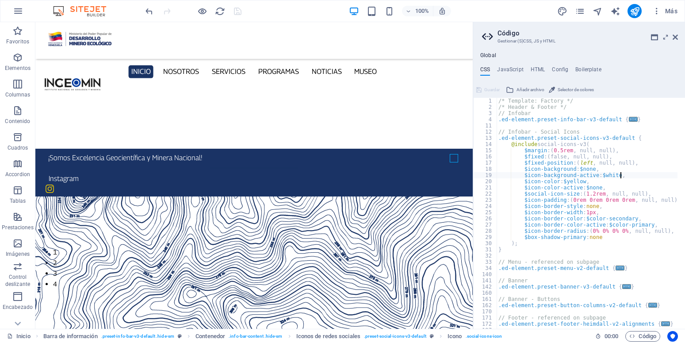
click at [613, 177] on div "/* Template: Factory */ /* Header & Footer */ // Infobar .ed-element.preset-inf…" at bounding box center [590, 216] width 188 height 236
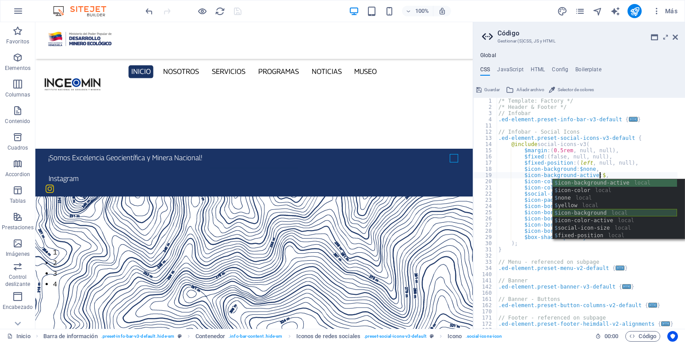
scroll to position [0, 0]
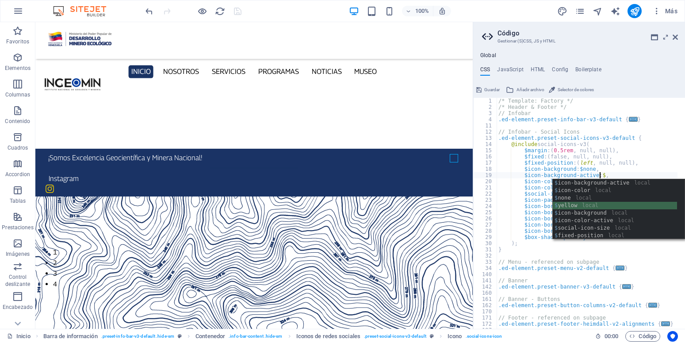
click at [602, 202] on div "$ icon-background-active local $ icon-color local $ none local $ yellow local $…" at bounding box center [614, 216] width 124 height 75
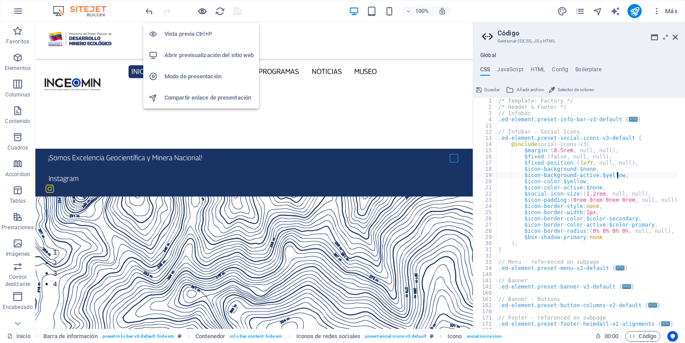
type textarea "$icon-background-active: $yellow,"
click at [200, 13] on icon "button" at bounding box center [202, 11] width 10 height 10
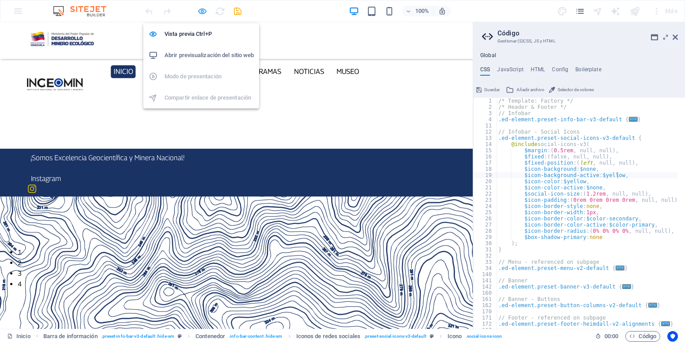
click at [203, 7] on icon "button" at bounding box center [202, 11] width 10 height 10
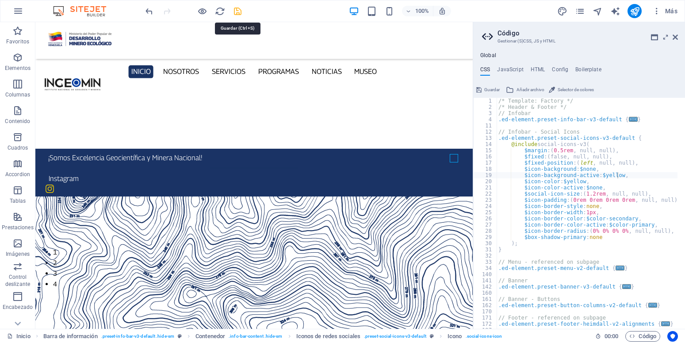
click at [236, 11] on icon "save" at bounding box center [237, 11] width 10 height 10
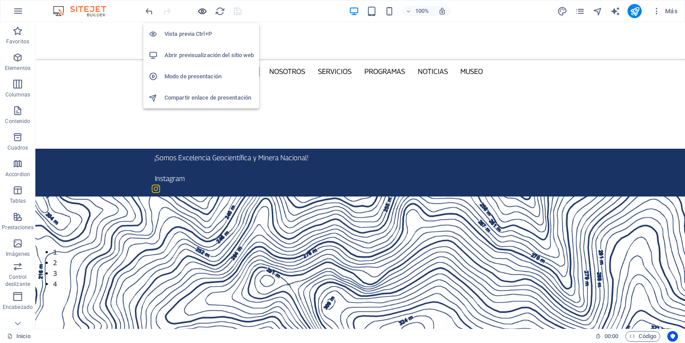
click at [201, 12] on icon "button" at bounding box center [202, 11] width 10 height 10
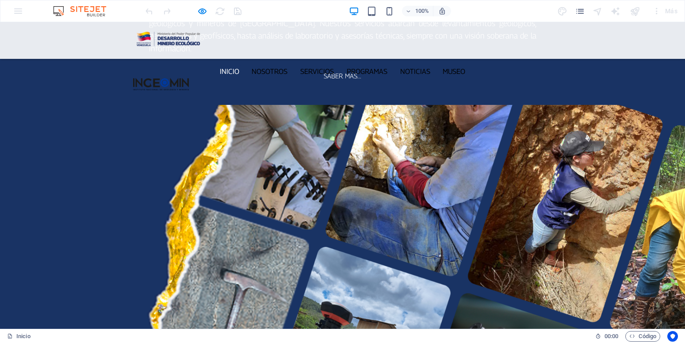
scroll to position [1352, 0]
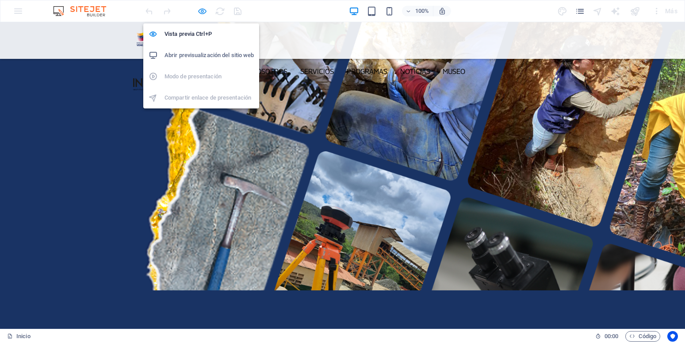
click at [200, 9] on icon "button" at bounding box center [202, 11] width 10 height 10
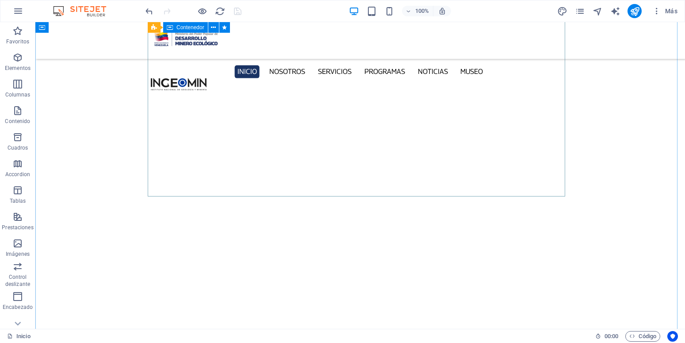
scroll to position [2628, 0]
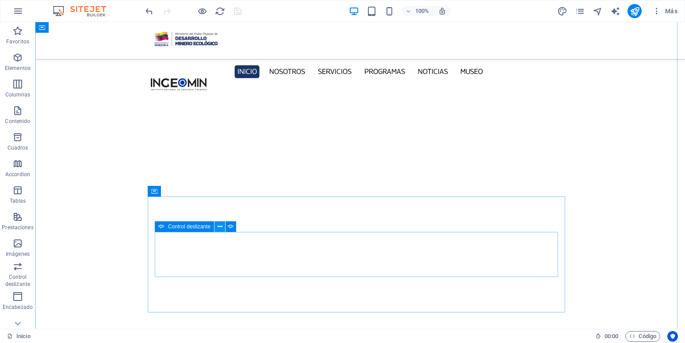
click at [218, 225] on icon at bounding box center [219, 226] width 5 height 9
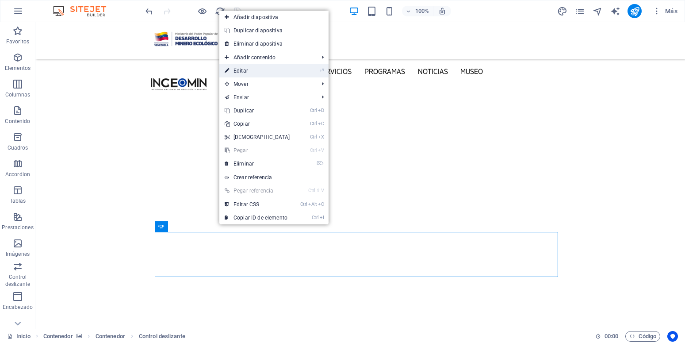
drag, startPoint x: 251, startPoint y: 69, endPoint x: 36, endPoint y: 90, distance: 216.2
click at [251, 69] on link "⏎ Editar" at bounding box center [257, 70] width 76 height 13
select select "ms"
select select "s"
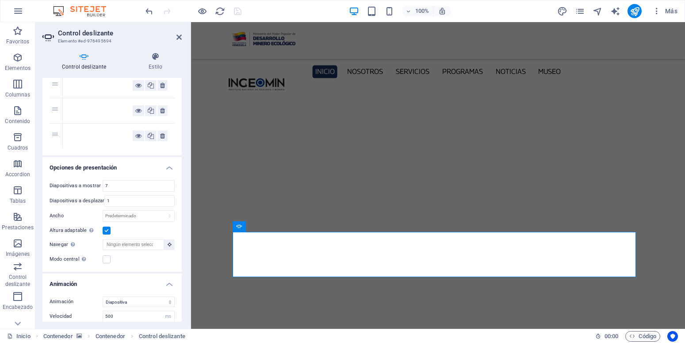
scroll to position [199, 0]
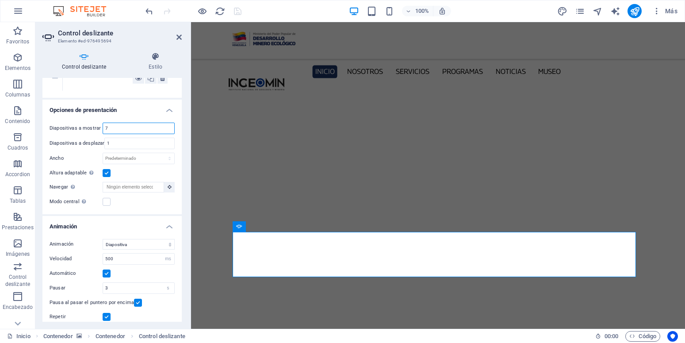
drag, startPoint x: 108, startPoint y: 128, endPoint x: 98, endPoint y: 128, distance: 10.2
click at [103, 128] on input "7" at bounding box center [138, 128] width 71 height 11
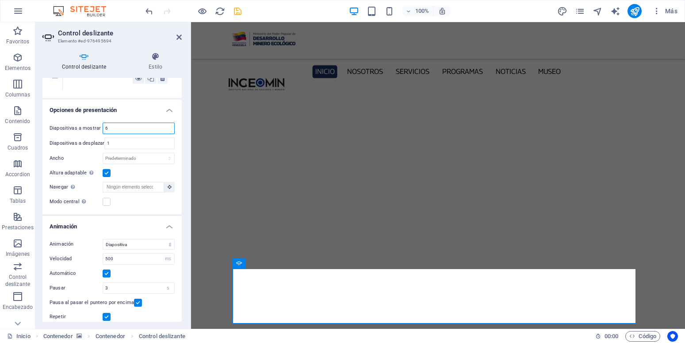
scroll to position [2552, 0]
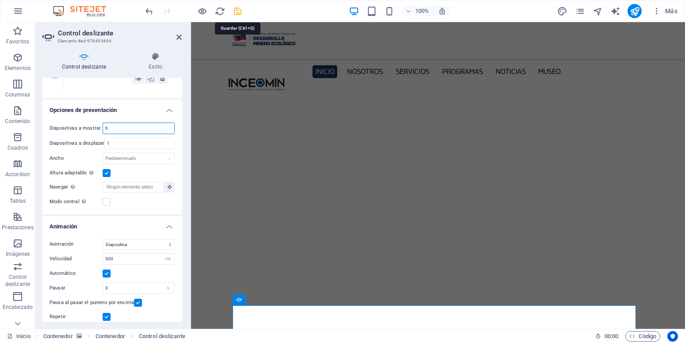
type input "6"
click at [239, 11] on icon "save" at bounding box center [237, 11] width 10 height 10
checkbox input "false"
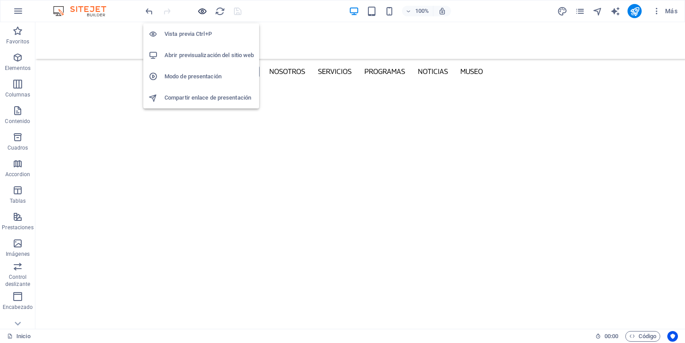
click at [204, 14] on icon "button" at bounding box center [202, 11] width 10 height 10
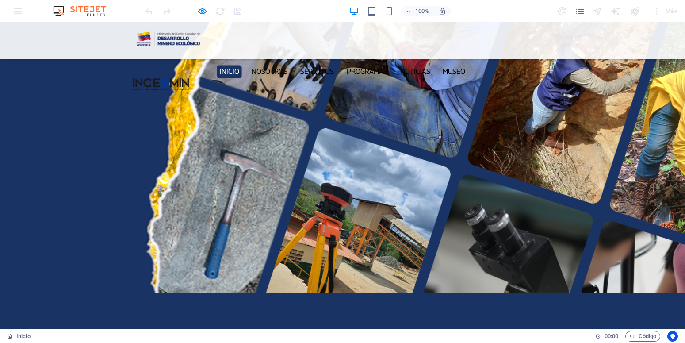
scroll to position [1373, 0]
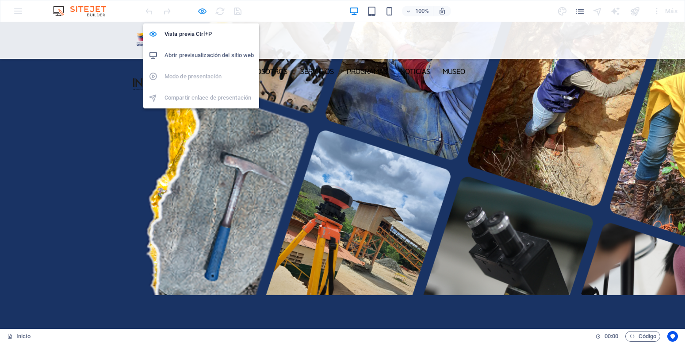
click at [200, 11] on icon "button" at bounding box center [202, 11] width 10 height 10
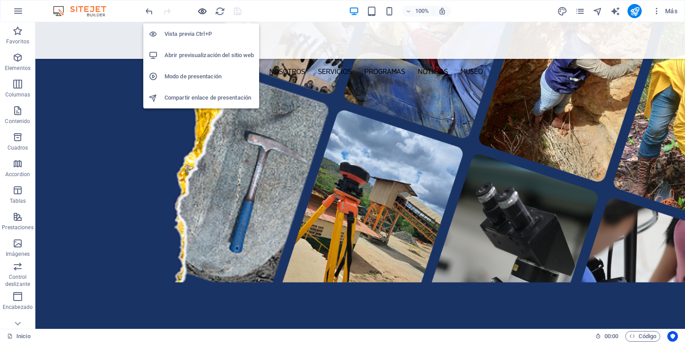
click at [200, 11] on icon "button" at bounding box center [202, 11] width 10 height 10
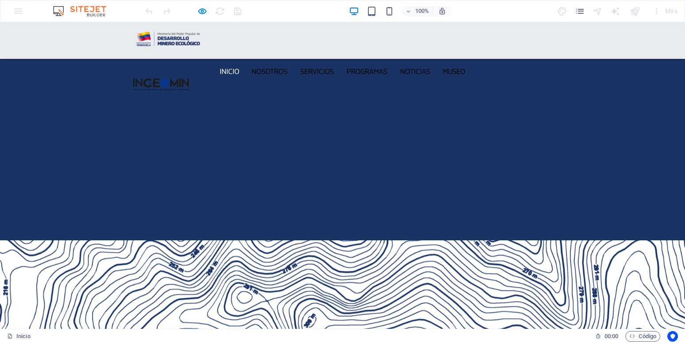
scroll to position [1689, 0]
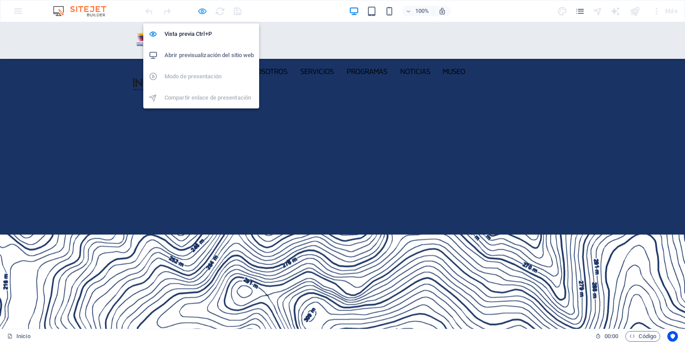
click at [200, 10] on icon "button" at bounding box center [202, 11] width 10 height 10
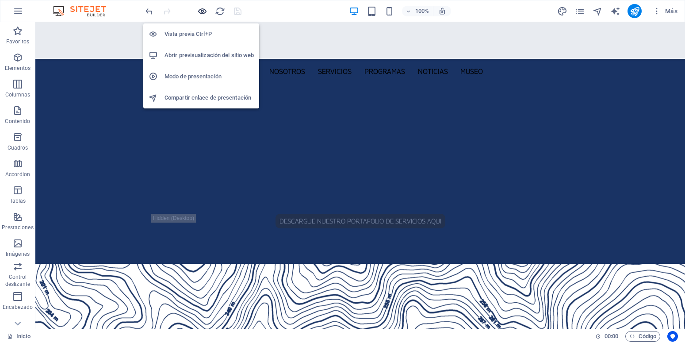
scroll to position [2971, 0]
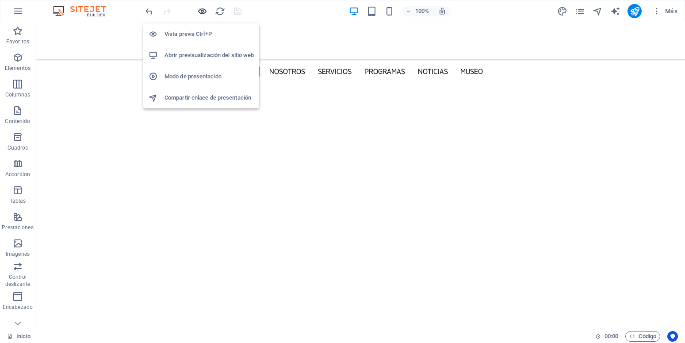
click at [205, 12] on icon "button" at bounding box center [202, 11] width 10 height 10
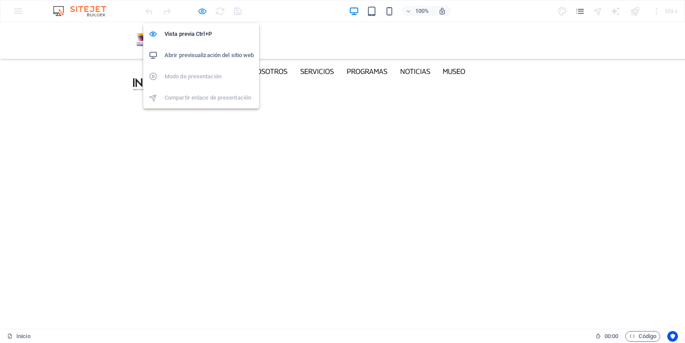
scroll to position [1672, 0]
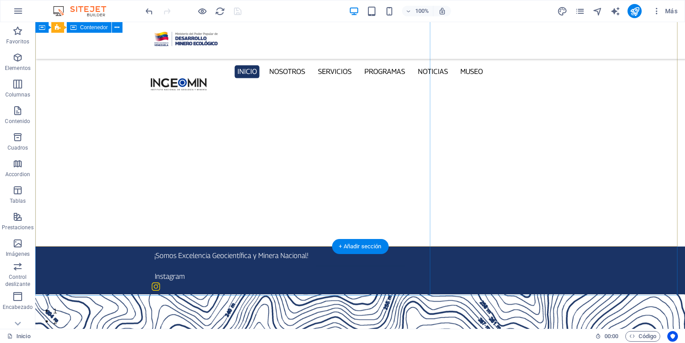
scroll to position [0, 0]
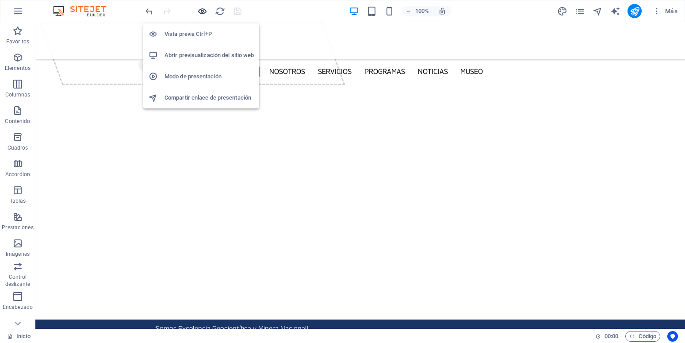
click at [204, 11] on icon "button" at bounding box center [202, 11] width 10 height 10
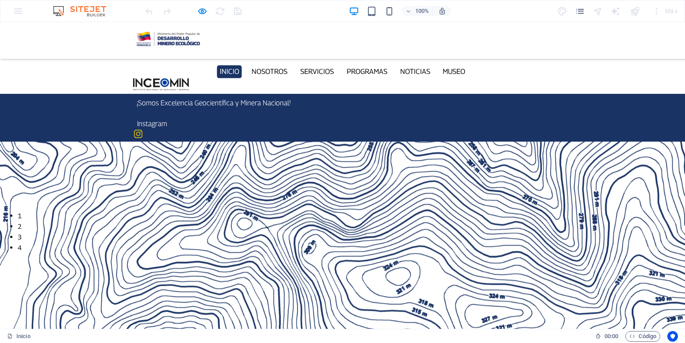
scroll to position [135, 0]
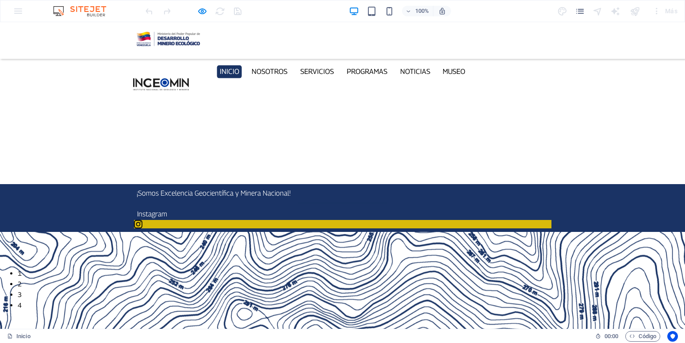
click at [142, 220] on icon at bounding box center [137, 224] width 8 height 8
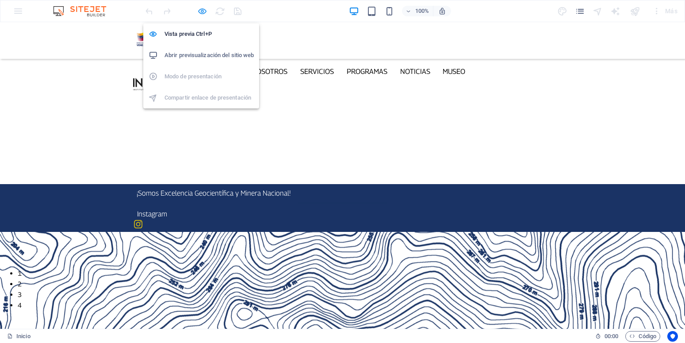
click at [204, 13] on icon "button" at bounding box center [202, 11] width 10 height 10
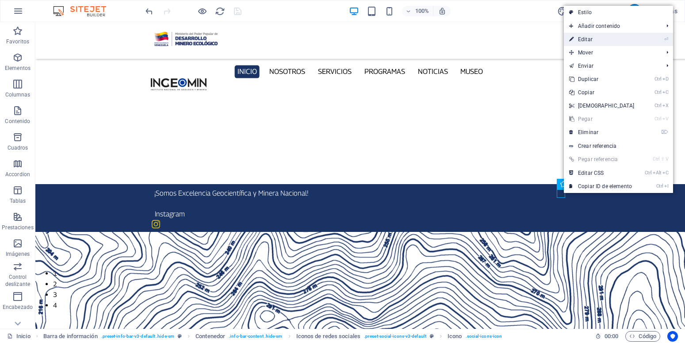
click at [597, 38] on link "⏎ Editar" at bounding box center [602, 39] width 76 height 13
select select "xMidYMid"
select select "px"
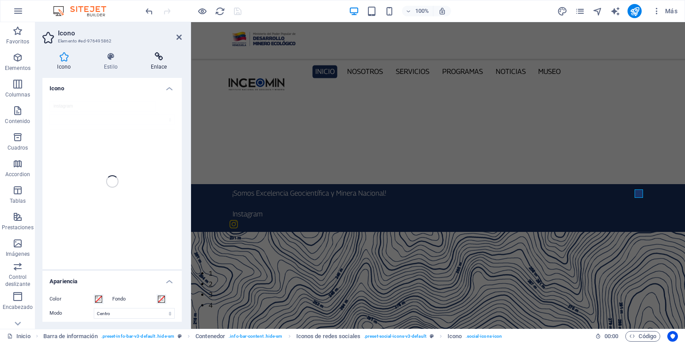
click at [166, 61] on h4 "Enlace" at bounding box center [159, 61] width 46 height 19
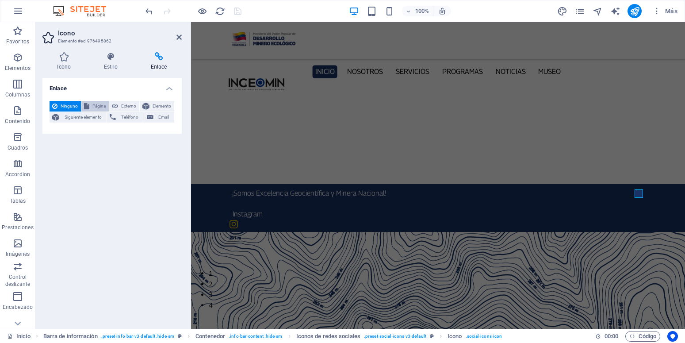
click at [95, 106] on span "Página" at bounding box center [99, 106] width 14 height 11
select select
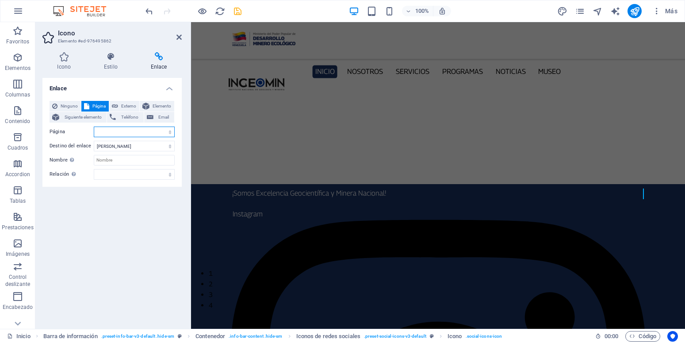
click at [94, 126] on select "Inicio Nosotros Servicios Programas -- PNG -- INGEOMIN VA A LA ESCUELA -- COMIT…" at bounding box center [134, 131] width 81 height 11
click at [103, 129] on select "Inicio Nosotros Servicios Programas -- PNG -- INGEOMIN VA A LA ESCUELA -- COMIT…" at bounding box center [134, 131] width 81 height 11
click at [94, 126] on select "Inicio Nosotros Servicios Programas -- PNG -- INGEOMIN VA A LA ESCUELA -- COMIT…" at bounding box center [134, 131] width 81 height 11
click at [125, 131] on select "Inicio Nosotros Servicios Programas -- PNG -- INGEOMIN VA A LA ESCUELA -- COMIT…" at bounding box center [134, 131] width 81 height 11
click at [128, 105] on span "Externo" at bounding box center [129, 106] width 16 height 11
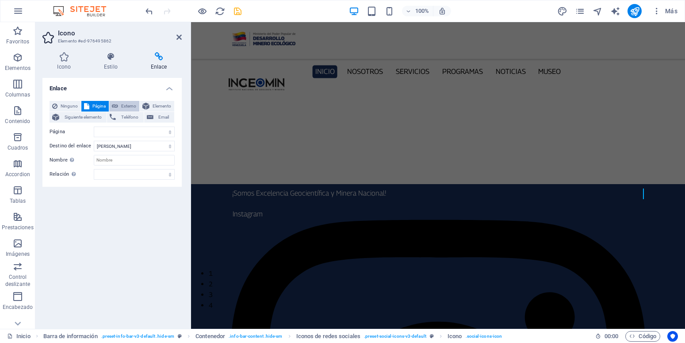
select select "blank"
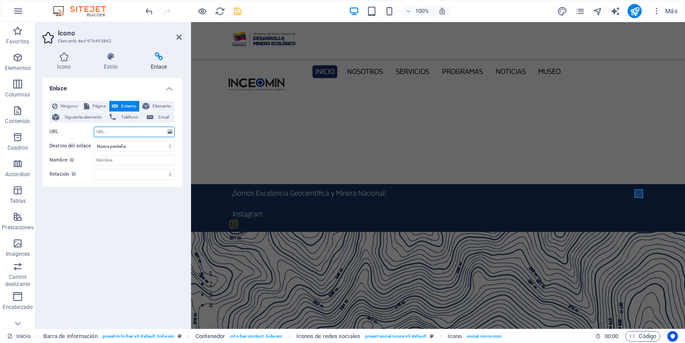
paste input "[URL][DOMAIN_NAME]"
type input "[URL][DOMAIN_NAME]"
click at [116, 161] on input "Nombre Una descripción adicional del enlace no debería ser igual al texto del e…" at bounding box center [134, 160] width 81 height 11
type input "Instagram INGEOMIN"
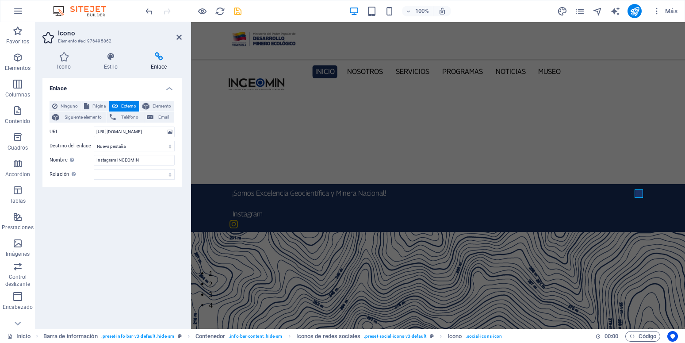
click at [239, 12] on icon "save" at bounding box center [237, 11] width 10 height 10
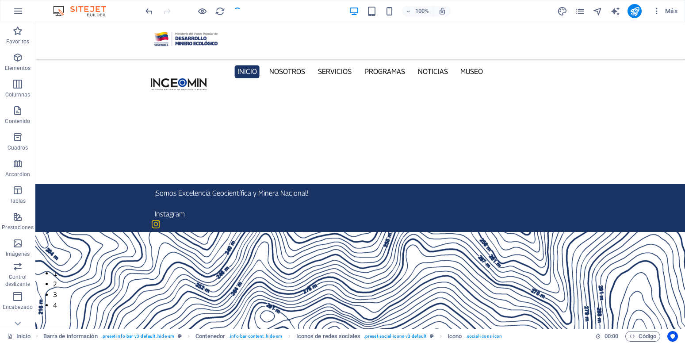
checkbox input "false"
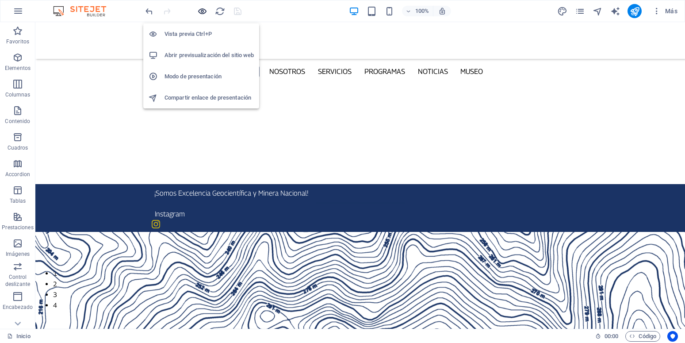
click at [202, 9] on icon "button" at bounding box center [202, 11] width 10 height 10
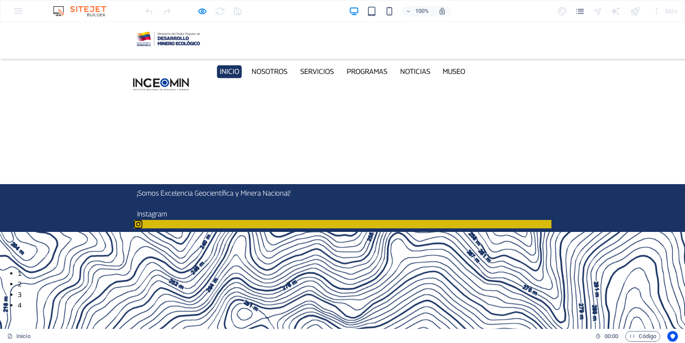
click at [142, 220] on icon at bounding box center [137, 224] width 8 height 8
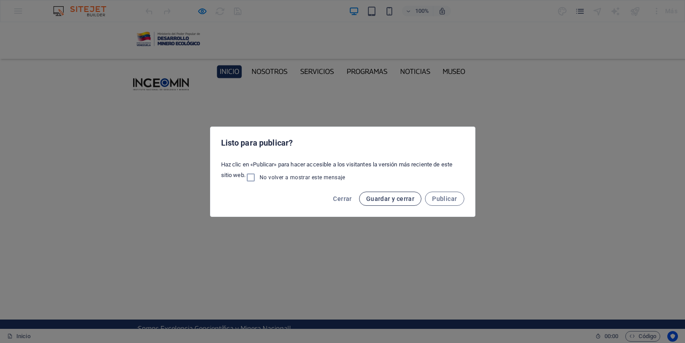
click at [377, 200] on span "Guardar y cerrar" at bounding box center [390, 198] width 48 height 7
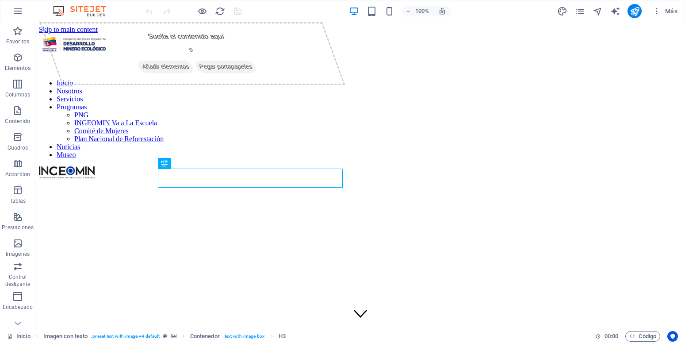
scroll to position [216, 0]
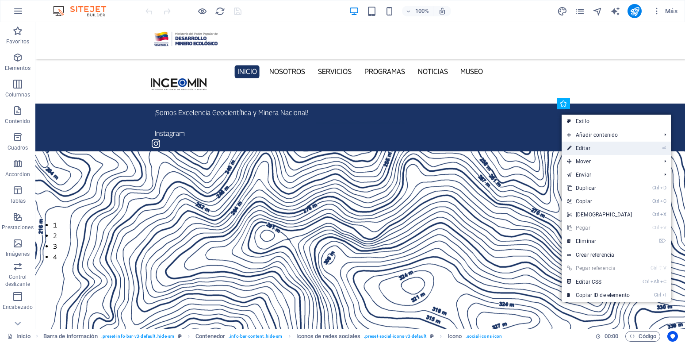
click at [592, 145] on link "⏎ Editar" at bounding box center [599, 147] width 76 height 13
select select "xMidYMid"
select select "px"
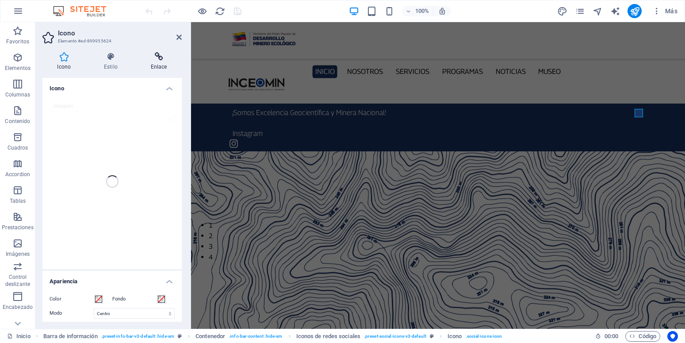
click at [162, 58] on icon at bounding box center [159, 56] width 46 height 9
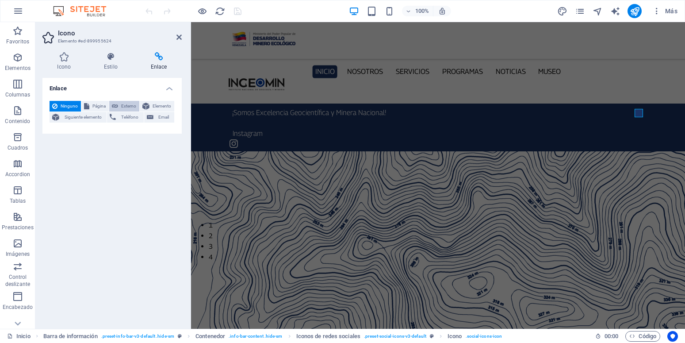
click at [132, 107] on span "Externo" at bounding box center [129, 106] width 16 height 11
select select "blank"
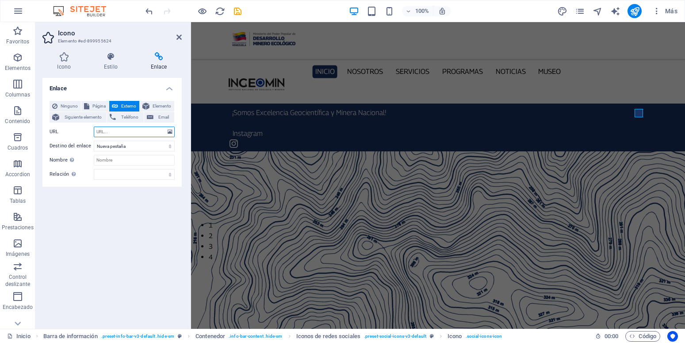
paste input "[URL][DOMAIN_NAME]"
type input "[URL][DOMAIN_NAME]"
click at [104, 161] on input "Nombre Una descripción adicional del enlace no debería ser igual al texto del e…" at bounding box center [134, 160] width 81 height 11
type input "Instagram INGEOMIN"
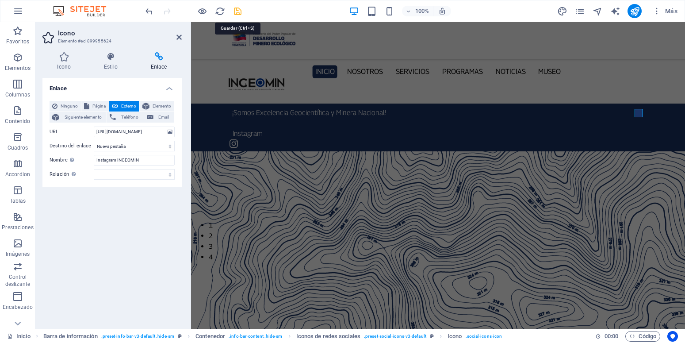
click at [239, 13] on icon "save" at bounding box center [237, 11] width 10 height 10
checkbox input "false"
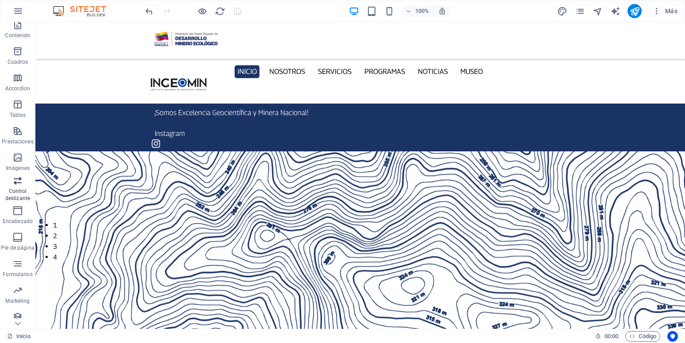
scroll to position [91, 0]
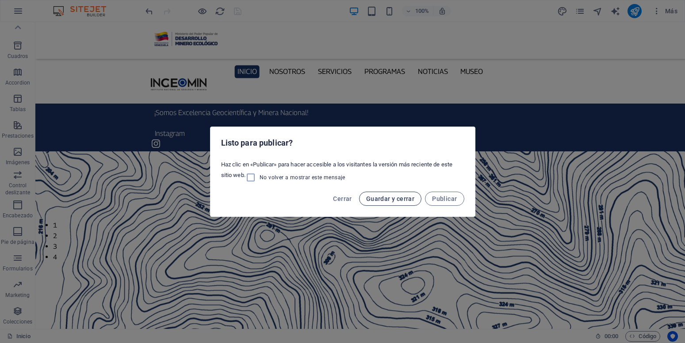
click at [388, 200] on span "Guardar y cerrar" at bounding box center [390, 198] width 48 height 7
